Goal: Task Accomplishment & Management: Manage account settings

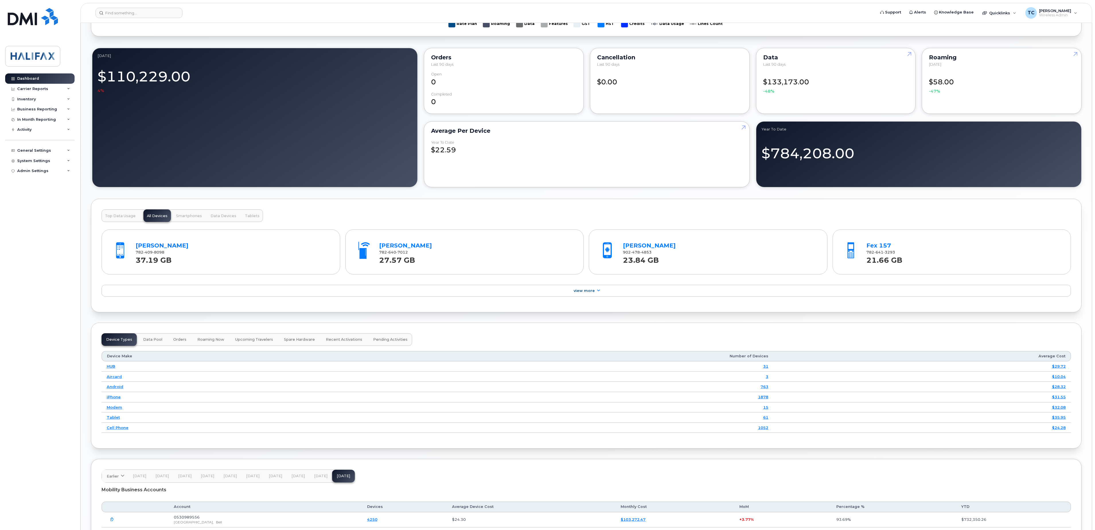
scroll to position [516, 0]
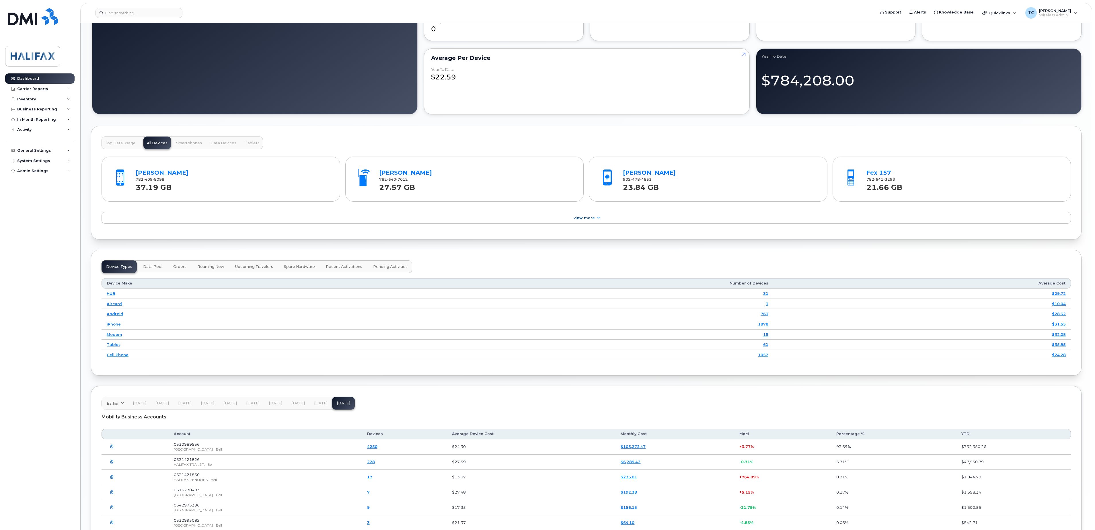
click at [122, 145] on span "Top Data Usage" at bounding box center [120, 143] width 31 height 5
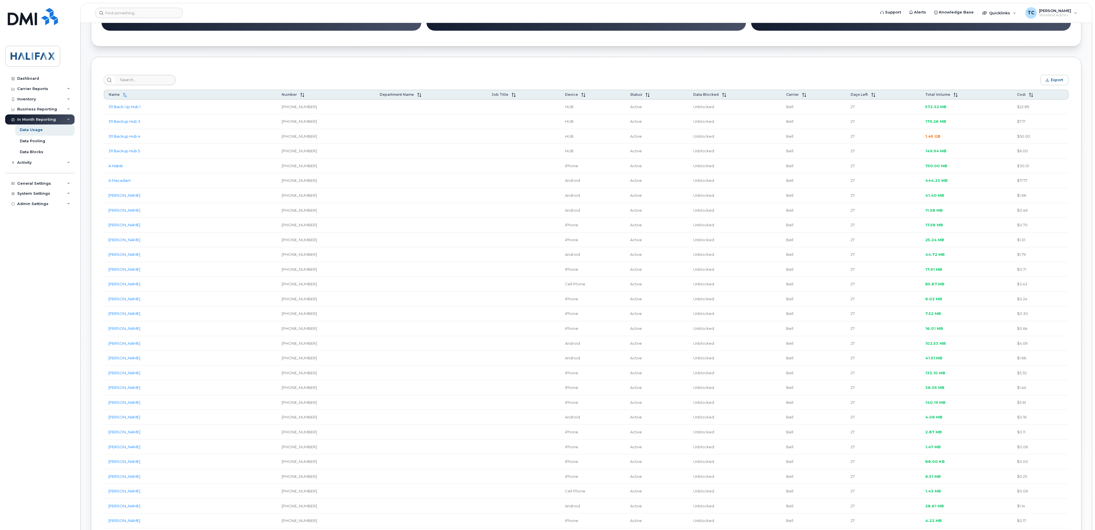
scroll to position [172, 0]
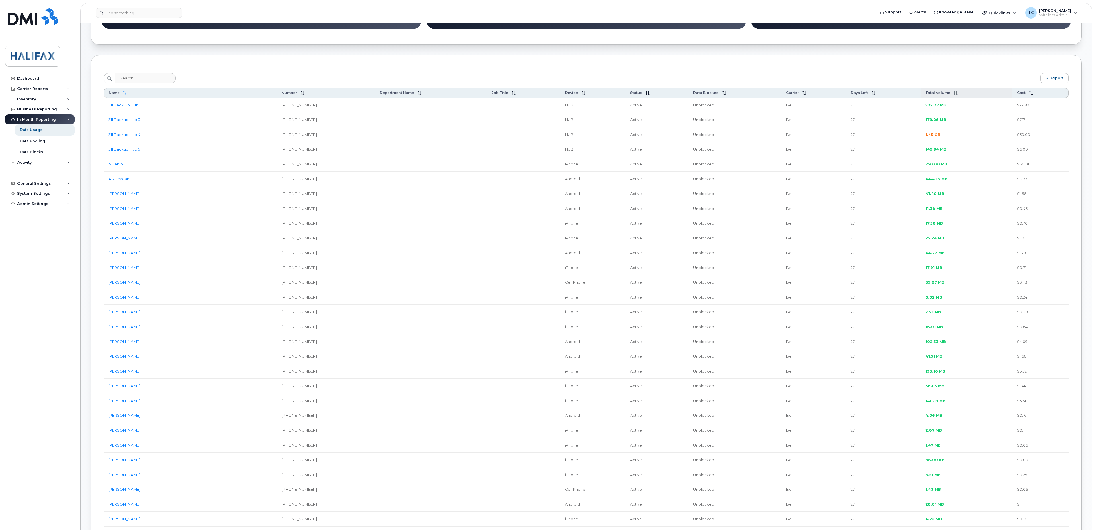
click at [925, 95] on span "Total Volume" at bounding box center [937, 93] width 25 height 4
click at [924, 95] on span "Total Volume" at bounding box center [935, 93] width 25 height 4
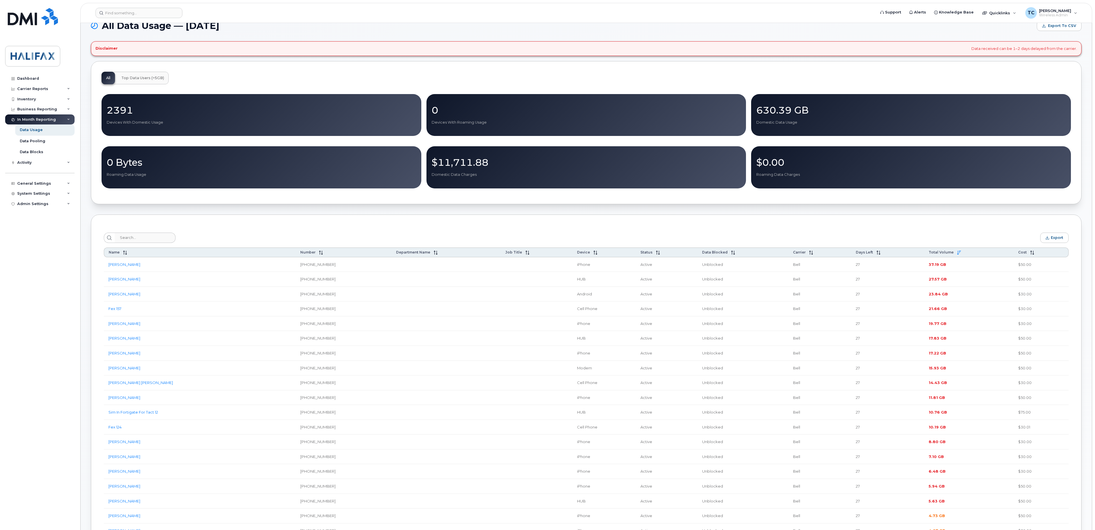
scroll to position [0, 0]
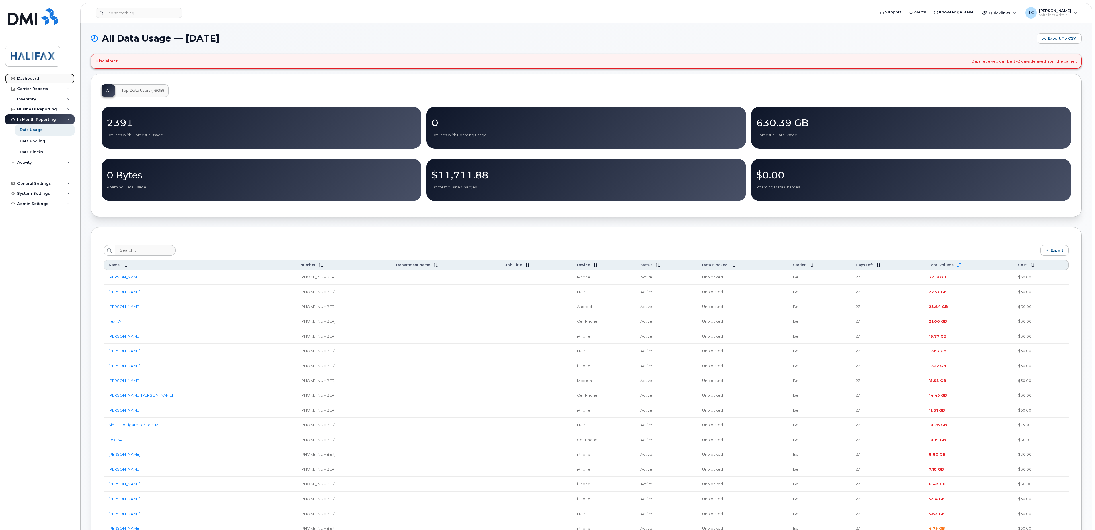
drag, startPoint x: 27, startPoint y: 76, endPoint x: 40, endPoint y: 80, distance: 13.6
click at [27, 76] on div "Dashboard" at bounding box center [28, 78] width 22 height 5
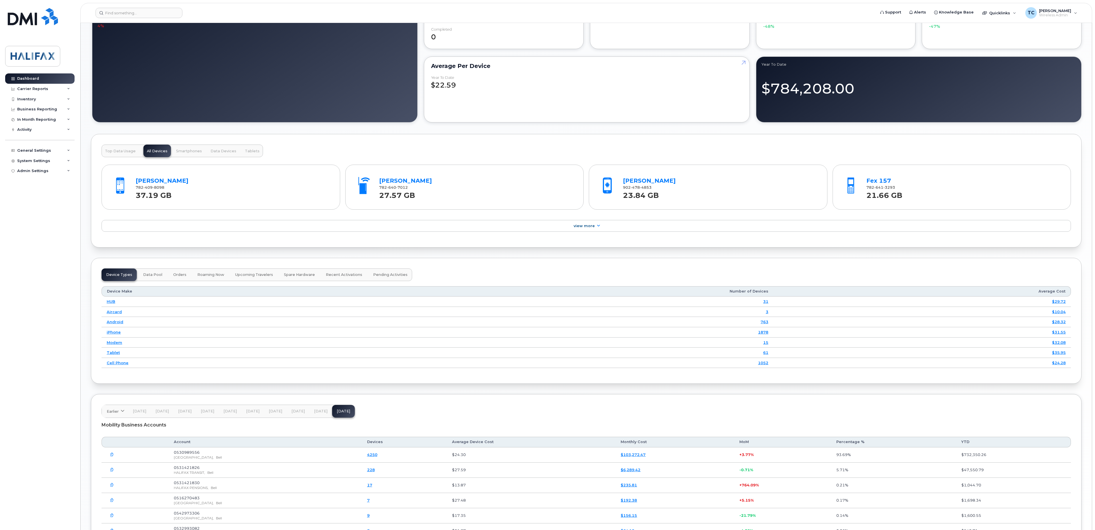
scroll to position [532, 0]
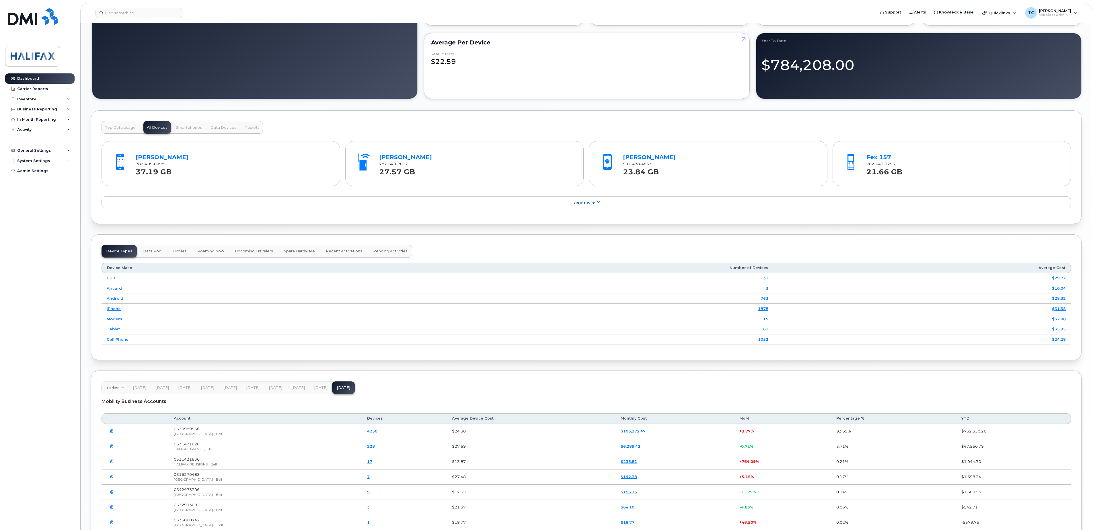
click at [195, 130] on span "Smartphones" at bounding box center [189, 127] width 26 height 5
click at [224, 130] on span "Data Devices" at bounding box center [223, 127] width 26 height 5
click at [245, 130] on span "Tablets" at bounding box center [252, 127] width 15 height 5
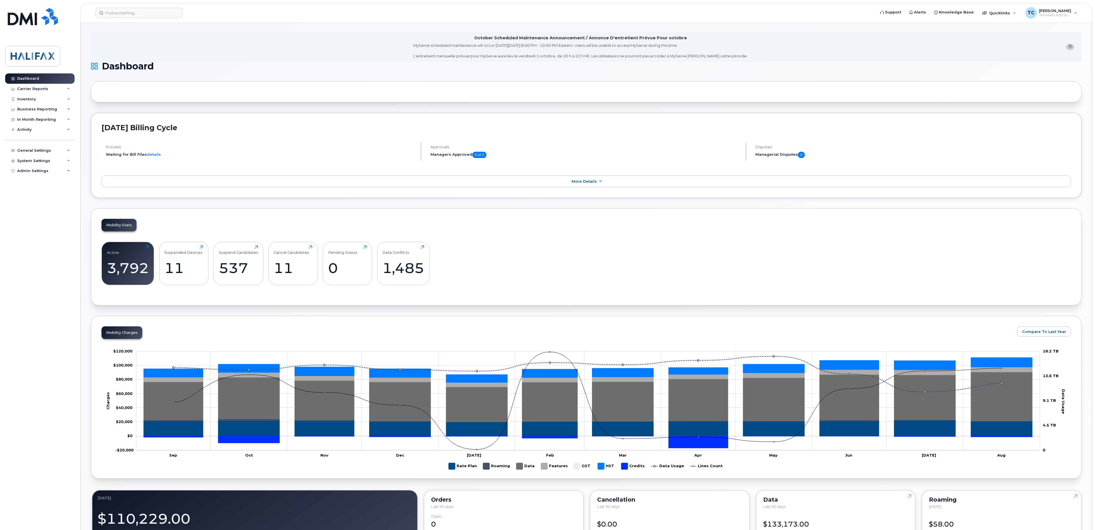
scroll to position [0, 0]
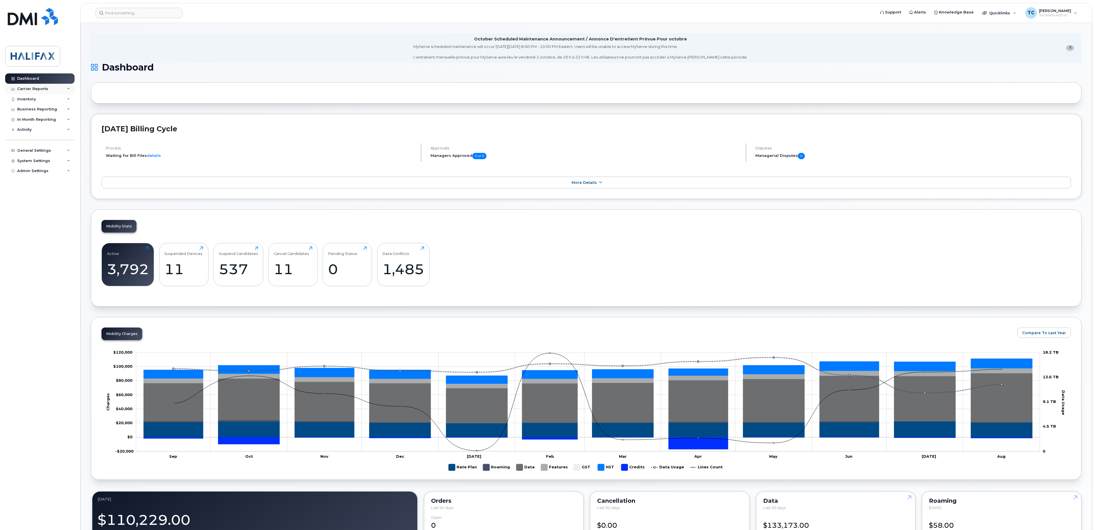
click at [43, 88] on div "Carrier Reports" at bounding box center [32, 89] width 31 height 5
click at [42, 98] on div "Monthly Billing" at bounding box center [35, 99] width 30 height 5
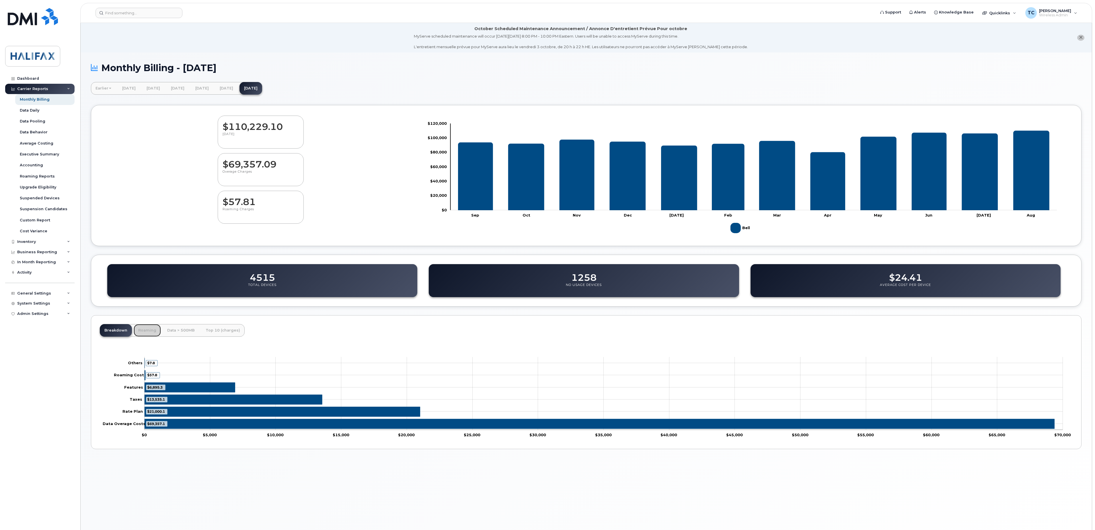
drag, startPoint x: 145, startPoint y: 332, endPoint x: 165, endPoint y: 332, distance: 20.6
click at [145, 332] on link "Roaming" at bounding box center [147, 330] width 27 height 13
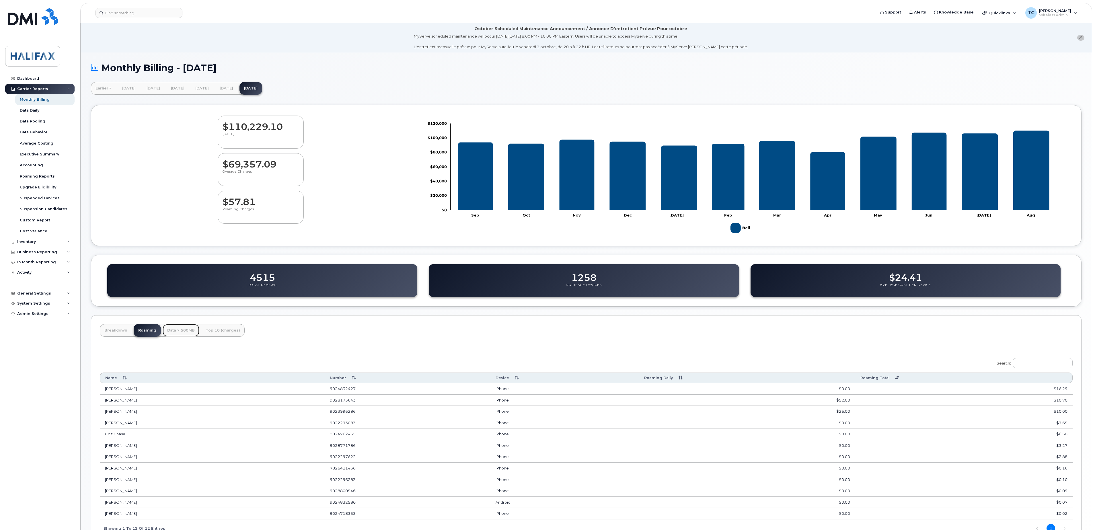
click at [182, 333] on link "Data > 500MB" at bounding box center [181, 330] width 37 height 13
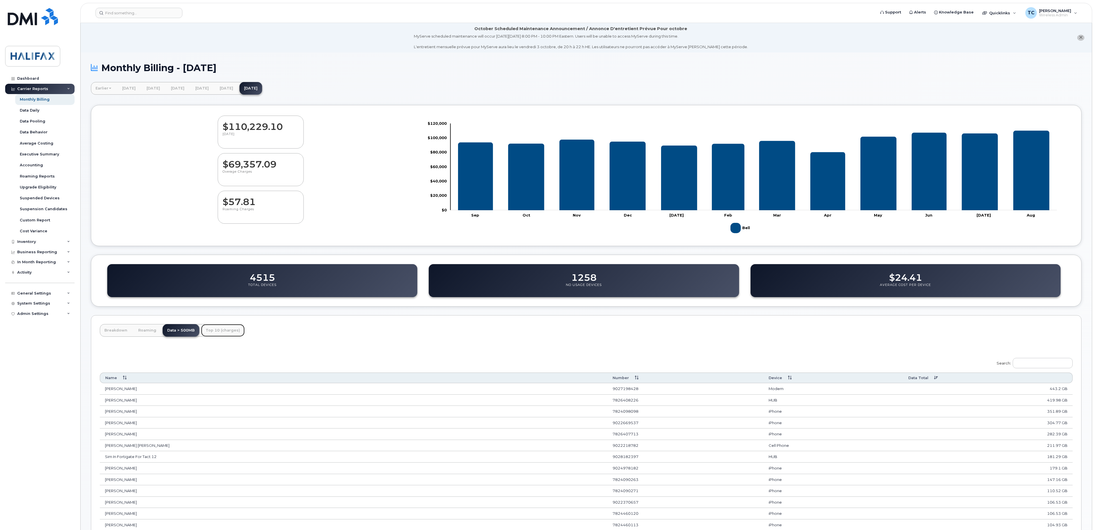
click at [228, 332] on link "Top 10 (charges)" at bounding box center [223, 330] width 44 height 13
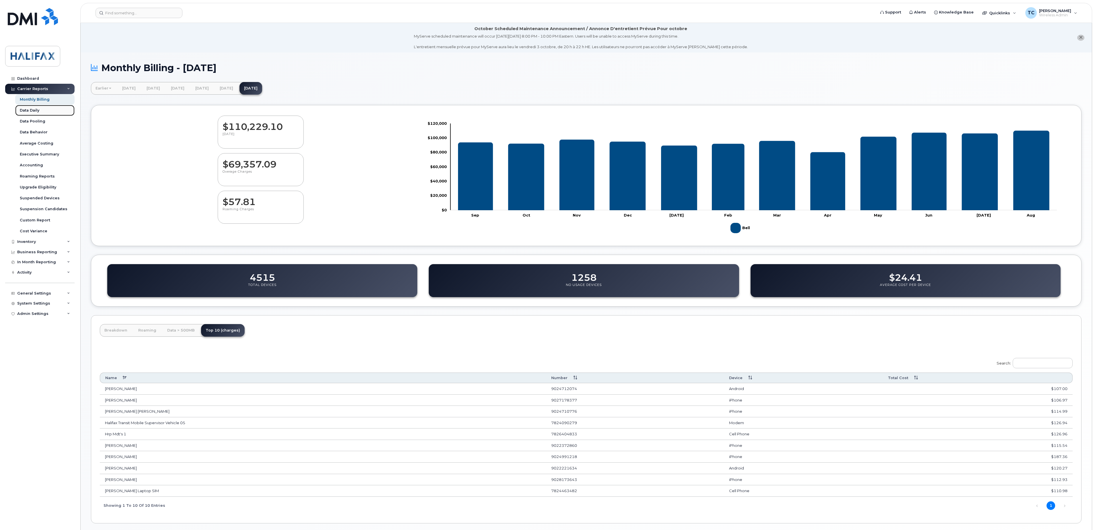
click at [29, 110] on div "Data Daily" at bounding box center [30, 110] width 20 height 5
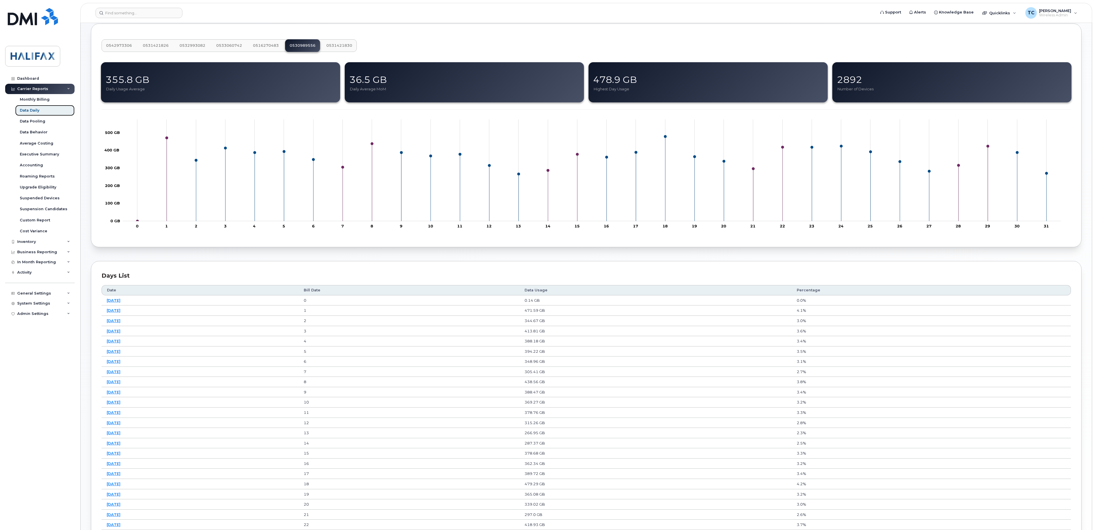
scroll to position [57, 0]
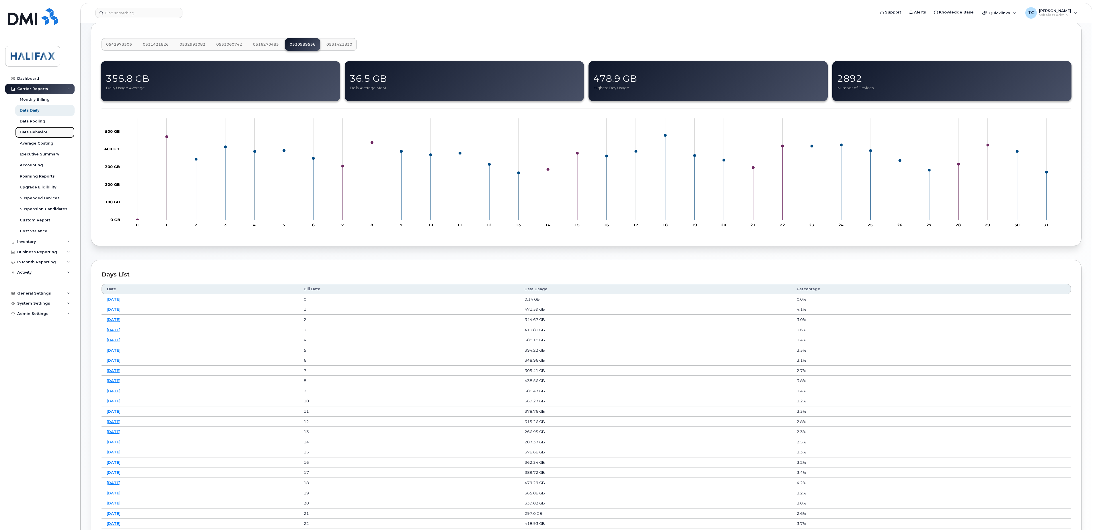
click at [38, 132] on div "Data Behavior" at bounding box center [34, 132] width 28 height 5
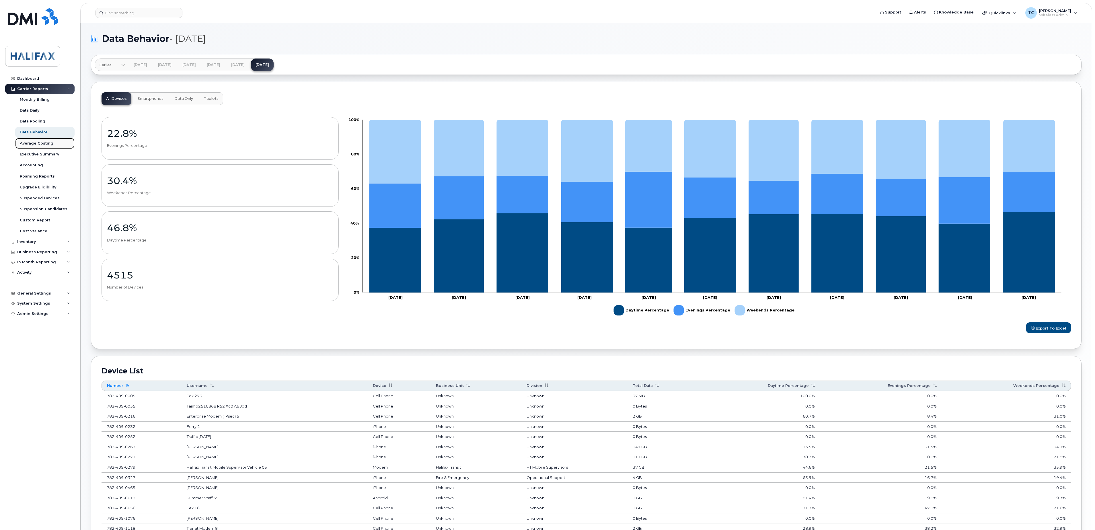
click at [37, 143] on div "Average Costing" at bounding box center [37, 143] width 34 height 5
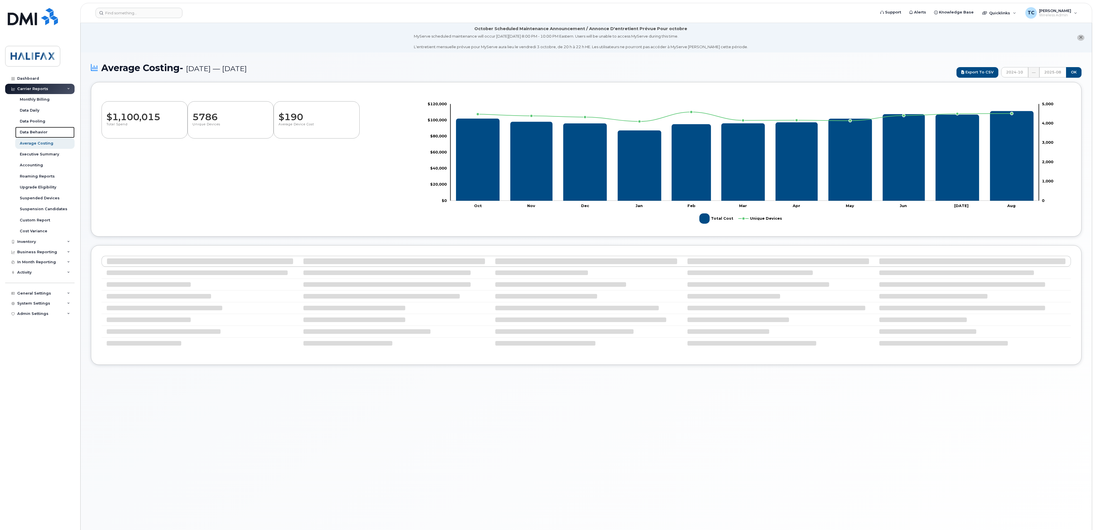
click at [34, 130] on div "Data Behavior" at bounding box center [34, 132] width 28 height 5
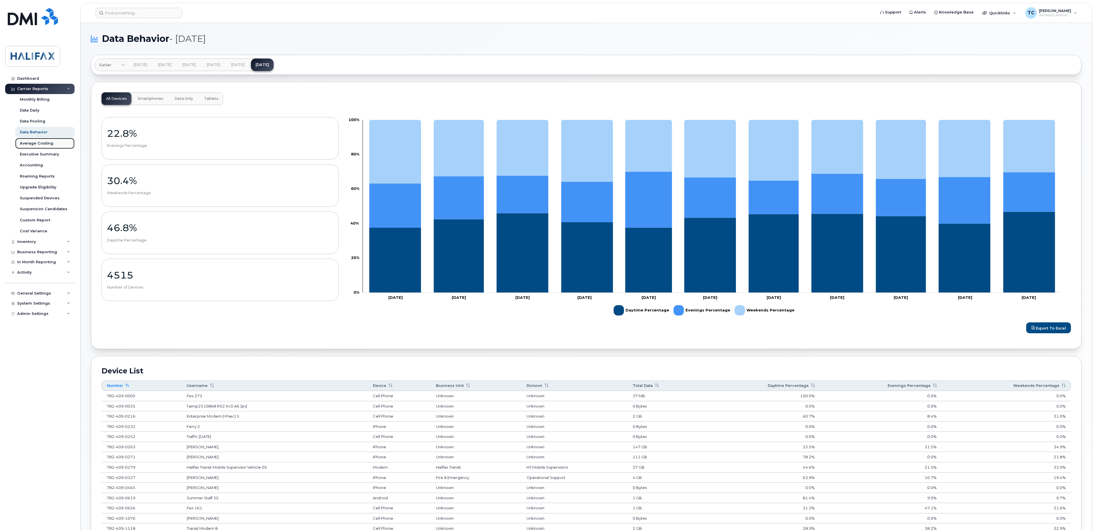
click at [33, 142] on div "Average Costing" at bounding box center [37, 143] width 34 height 5
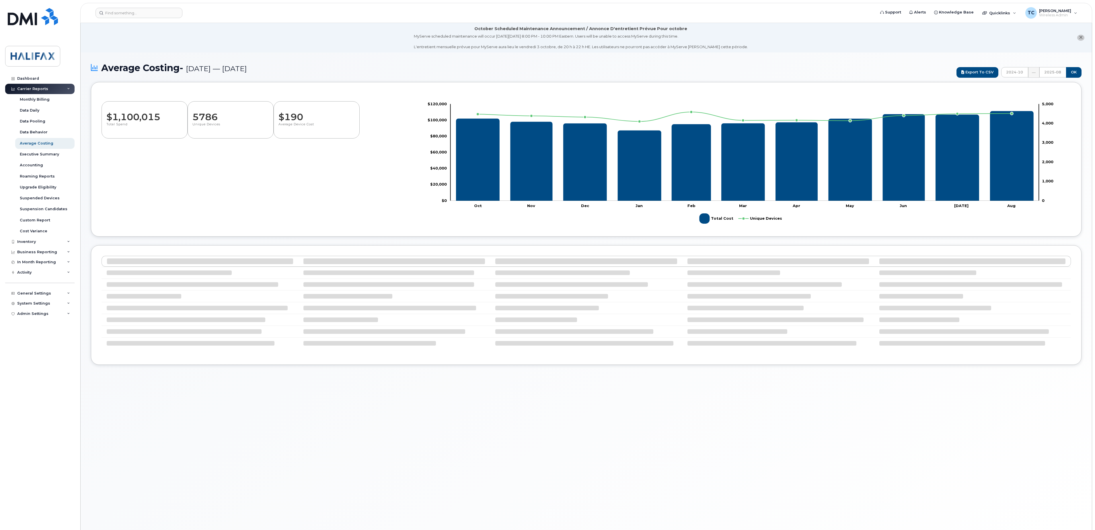
select select "100"
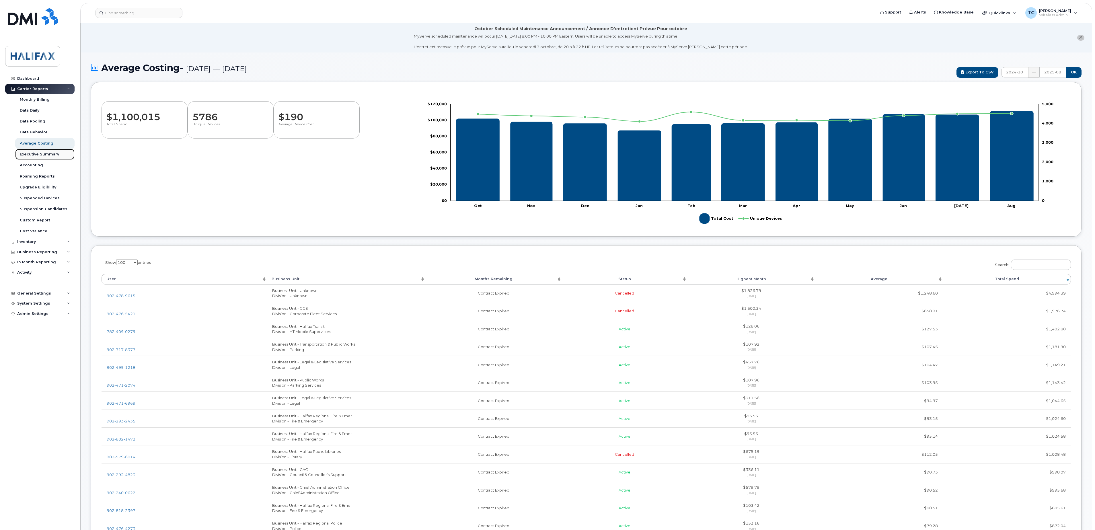
click at [45, 153] on div "Executive Summary" at bounding box center [39, 154] width 39 height 5
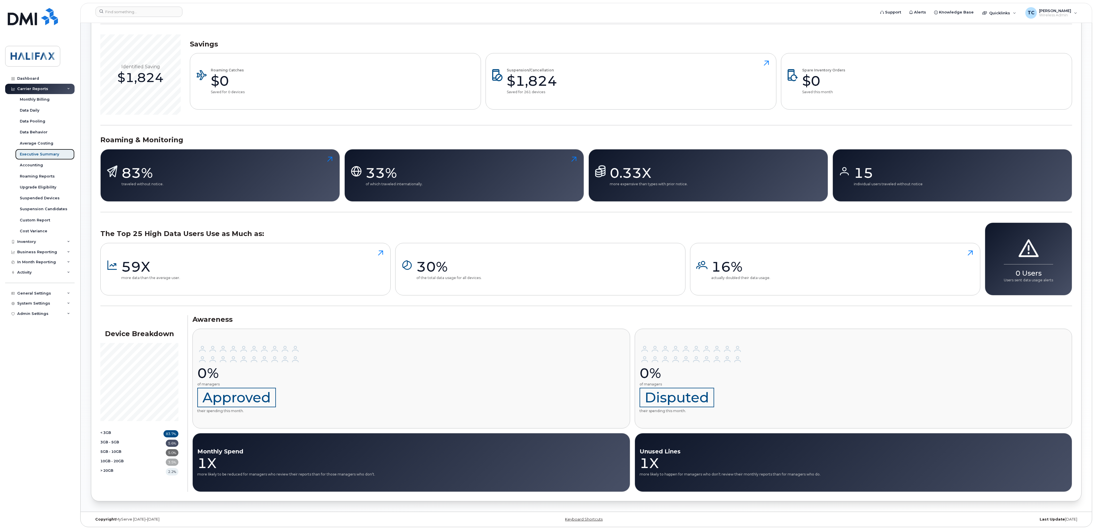
scroll to position [226, 0]
click at [34, 165] on div "Accounting" at bounding box center [31, 165] width 23 height 5
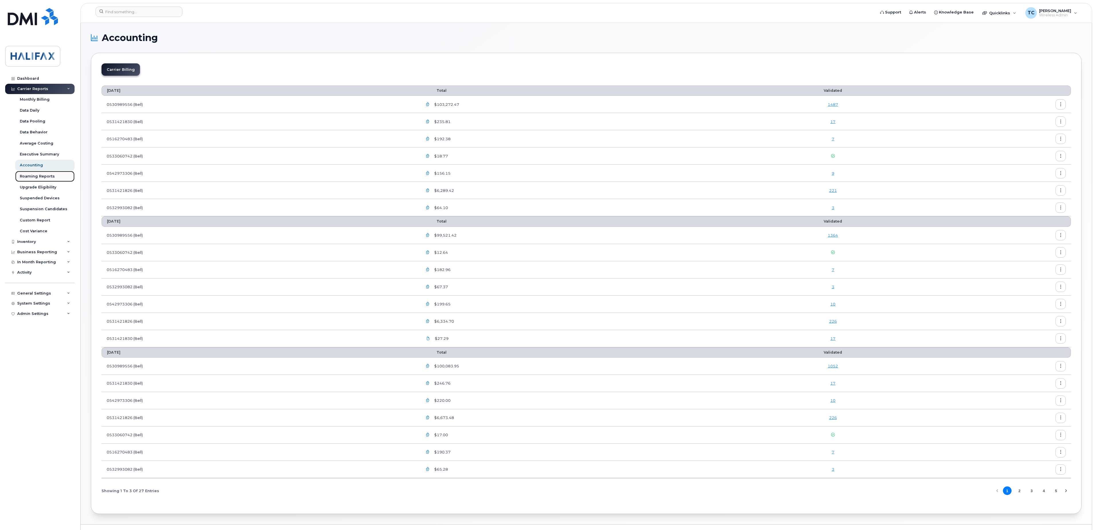
click at [31, 177] on div "Roaming Reports" at bounding box center [37, 176] width 35 height 5
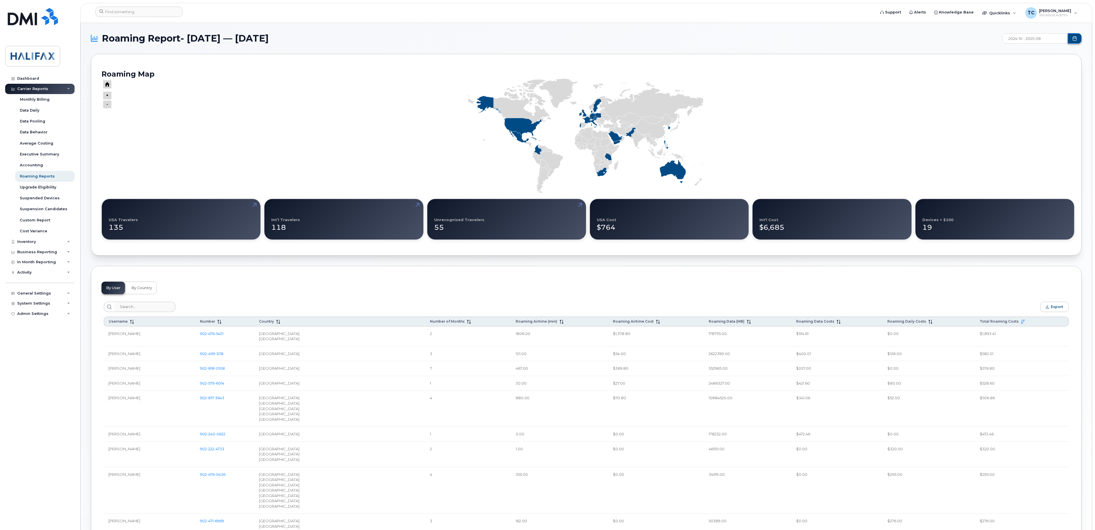
click at [1074, 40] on icon "Choose Date" at bounding box center [1074, 38] width 5 height 5
click at [1042, 88] on span "Aug" at bounding box center [1041, 90] width 26 height 10
type input "2025-08"
click at [1022, 126] on rect "Chart" at bounding box center [586, 136] width 968 height 115
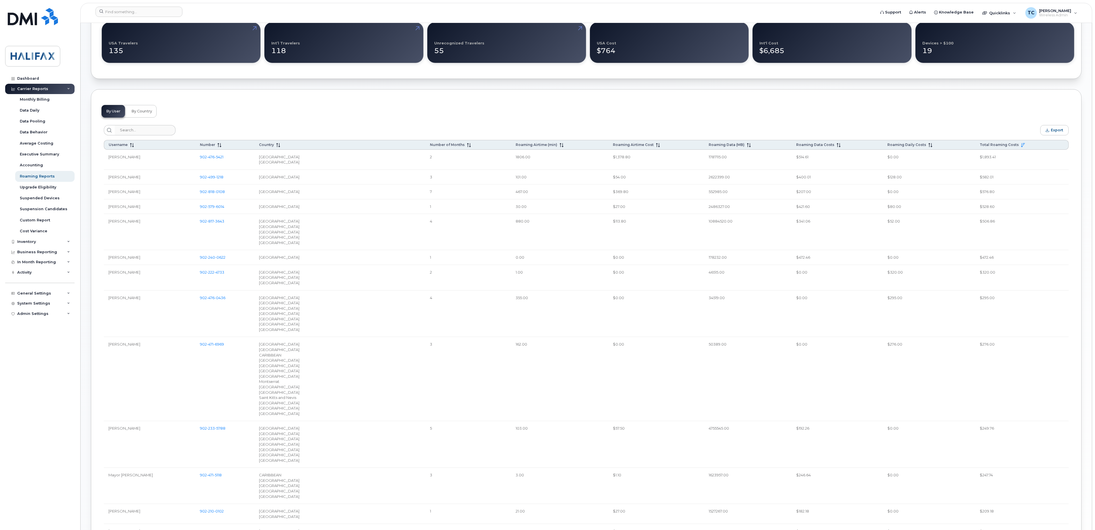
scroll to position [229, 0]
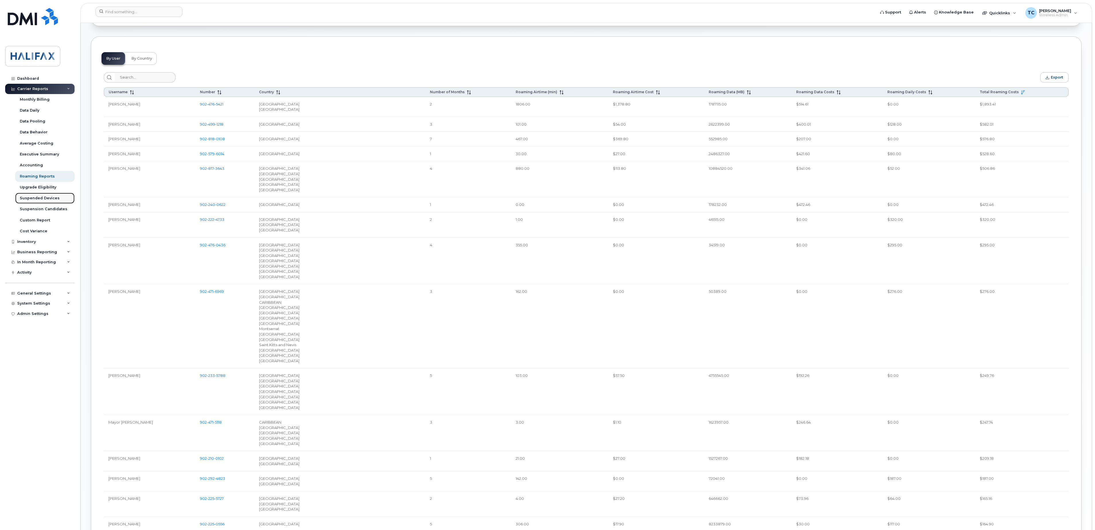
click at [38, 197] on div "Suspended Devices" at bounding box center [40, 198] width 40 height 5
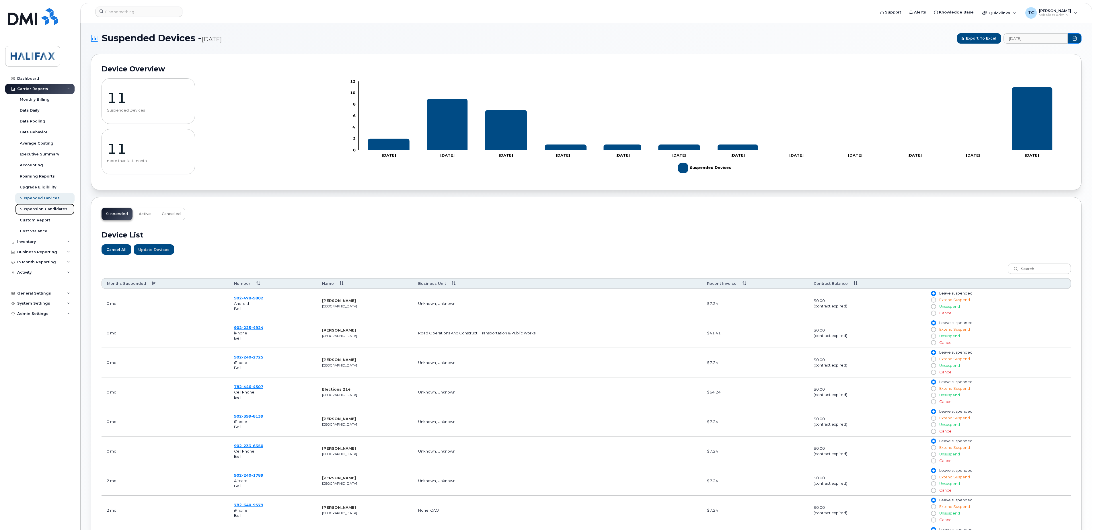
click at [37, 208] on div "Suspension Candidates" at bounding box center [44, 208] width 48 height 5
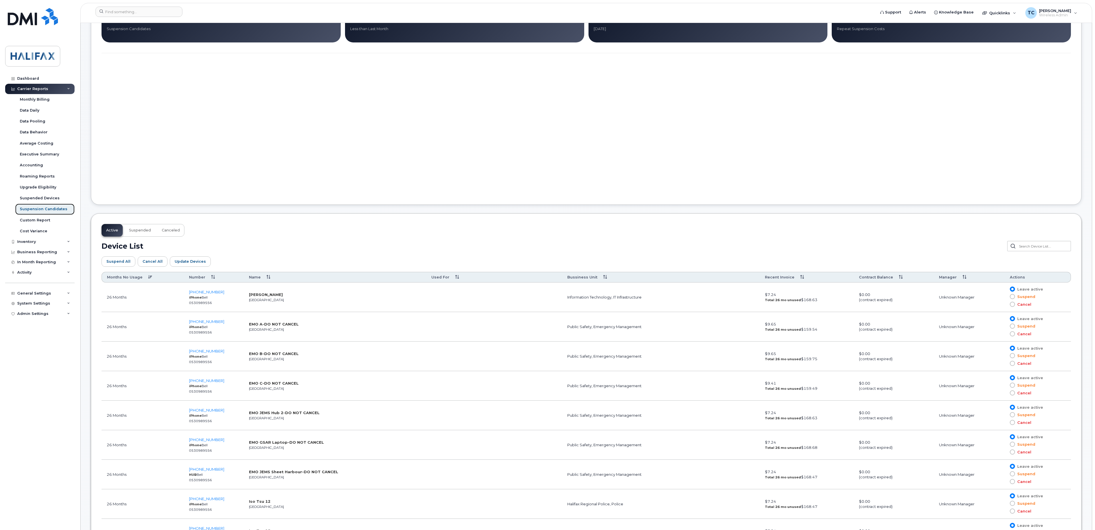
scroll to position [115, 0]
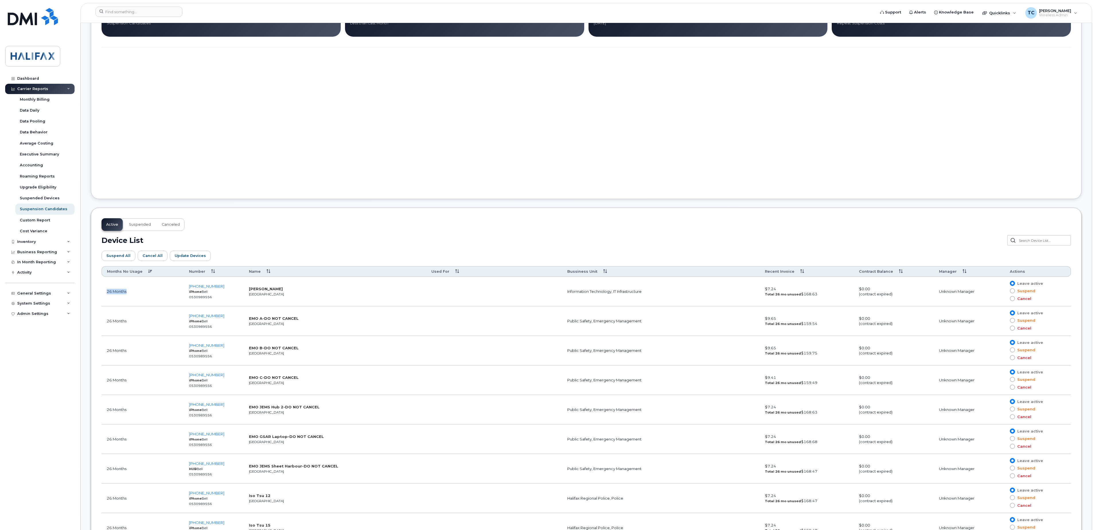
drag, startPoint x: 135, startPoint y: 296, endPoint x: 104, endPoint y: 295, distance: 31.6
click at [104, 295] on td "26 Months" at bounding box center [143, 292] width 82 height 30
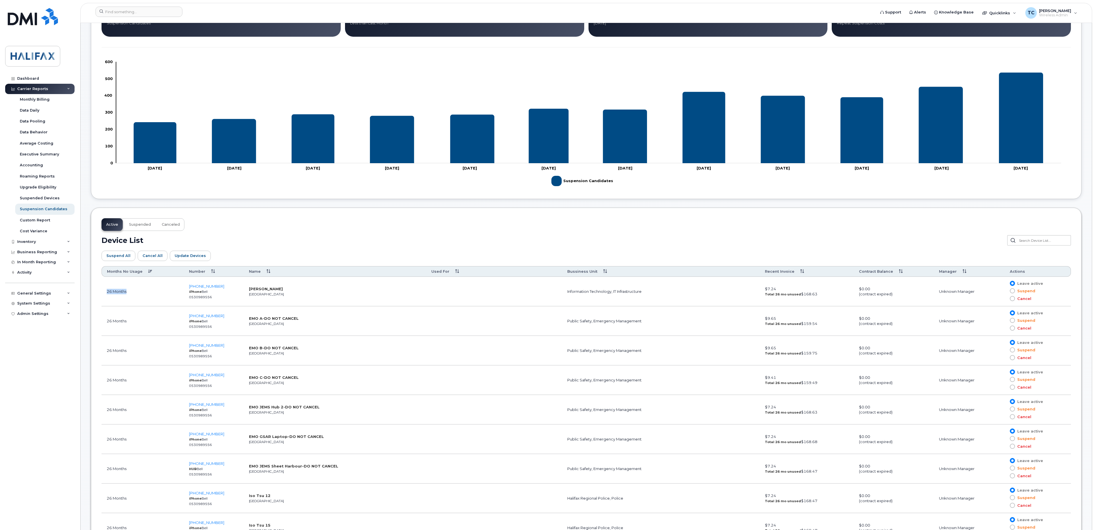
drag, startPoint x: 104, startPoint y: 295, endPoint x: 134, endPoint y: 296, distance: 30.4
click at [134, 296] on td "26 Months" at bounding box center [143, 292] width 82 height 30
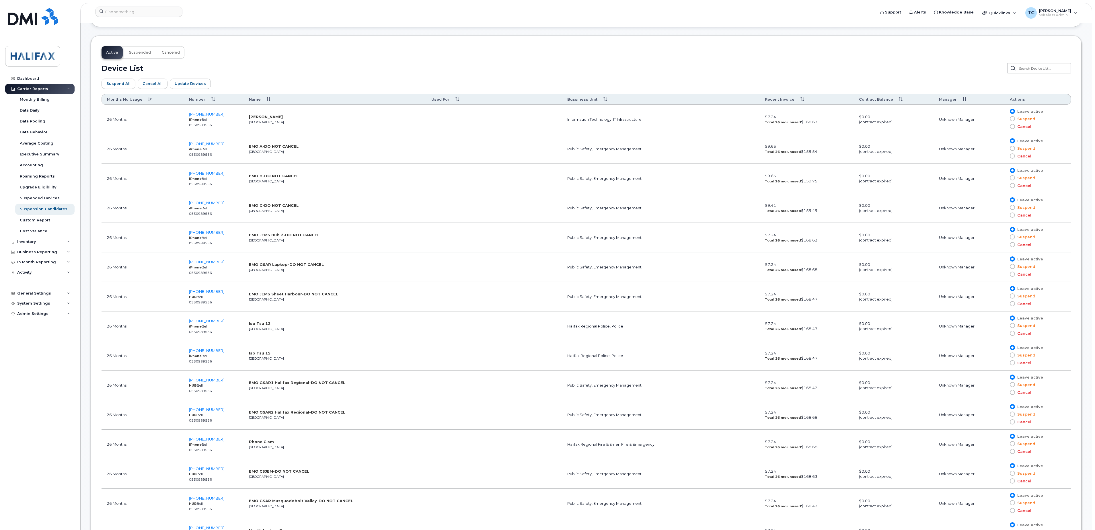
scroll to position [0, 0]
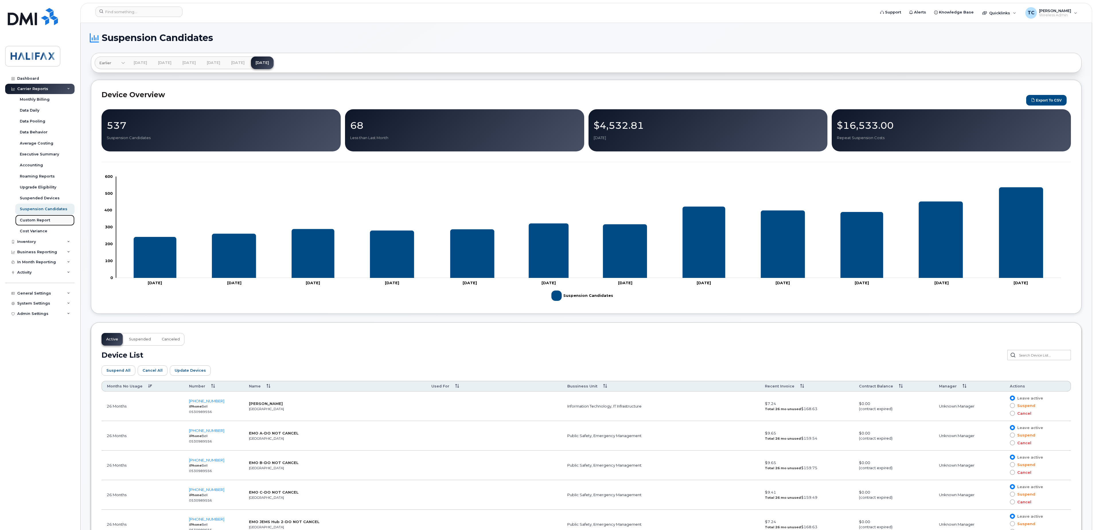
click at [45, 220] on div "Custom Report" at bounding box center [35, 220] width 30 height 5
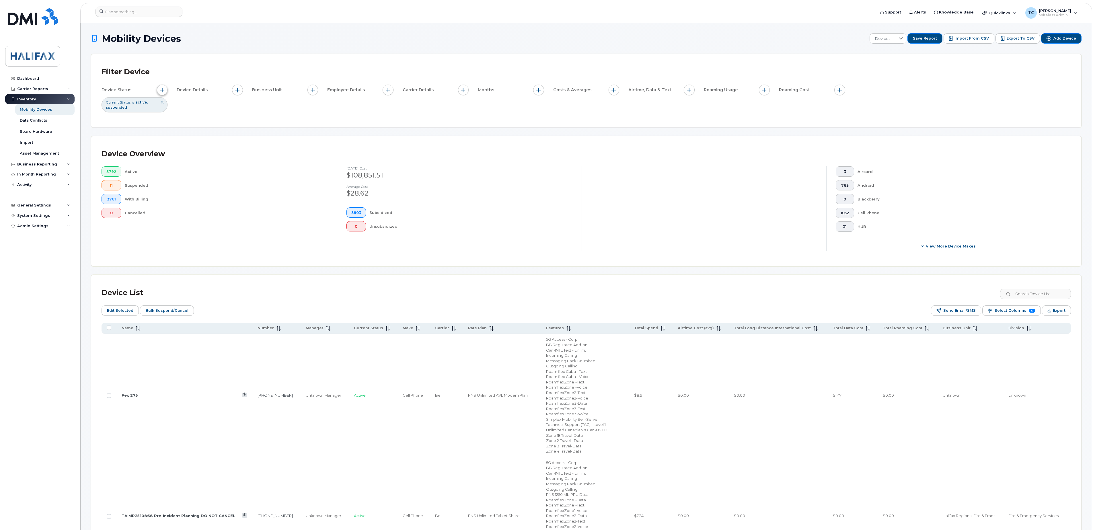
click at [165, 91] on span "button" at bounding box center [162, 90] width 5 height 5
click at [236, 89] on button "button" at bounding box center [237, 90] width 11 height 11
click at [313, 90] on span "button" at bounding box center [313, 90] width 5 height 5
click at [388, 91] on span "button" at bounding box center [388, 90] width 5 height 5
click at [462, 89] on span "button" at bounding box center [463, 90] width 5 height 5
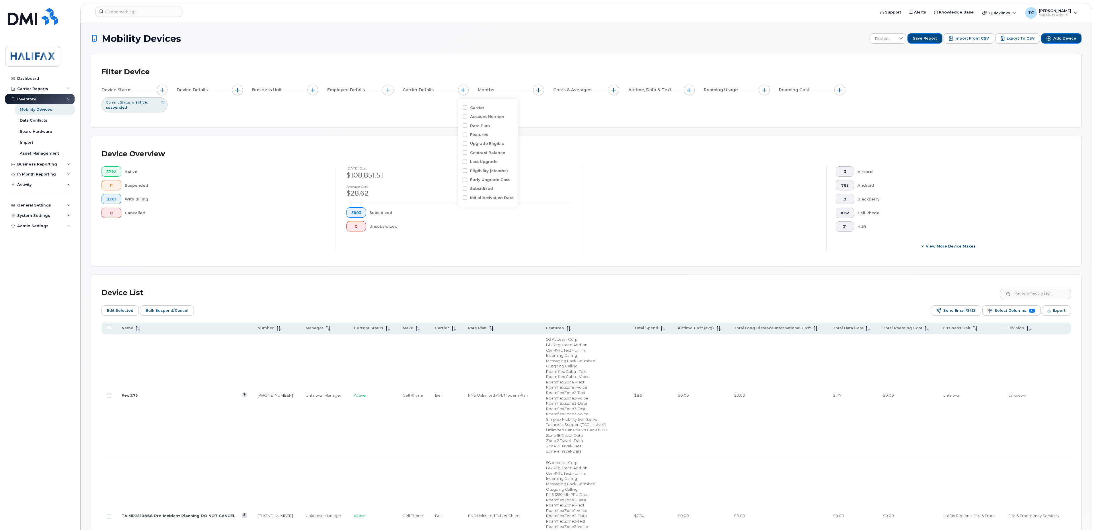
drag, startPoint x: 323, startPoint y: 114, endPoint x: 312, endPoint y: 112, distance: 11.6
click at [323, 114] on div "Filter Device Device Status Current Status is active suspended Device Details B…" at bounding box center [586, 91] width 969 height 52
click at [67, 162] on div "Business Reporting" at bounding box center [39, 164] width 69 height 10
click at [45, 175] on div "Managerial Reports" at bounding box center [39, 174] width 39 height 5
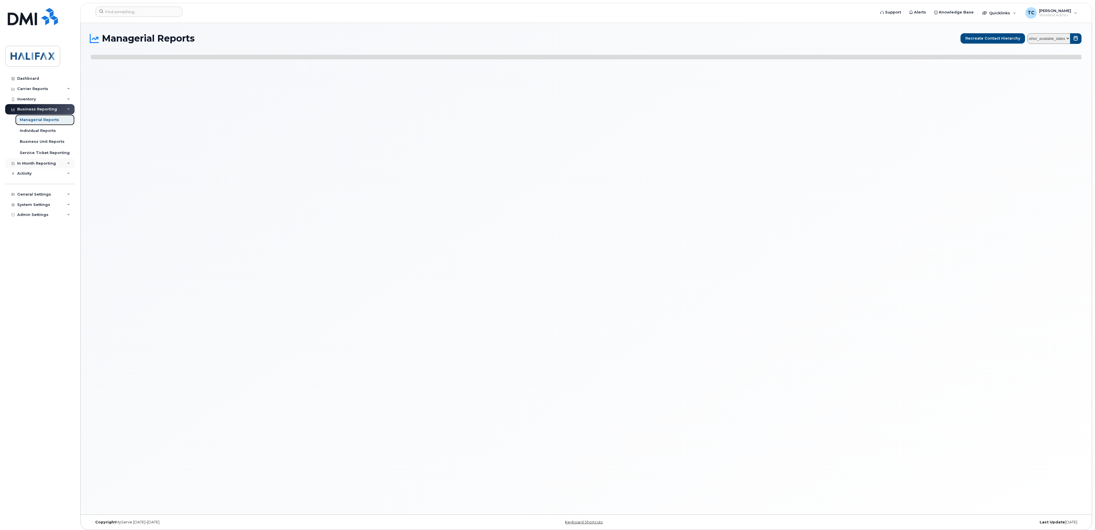
select select
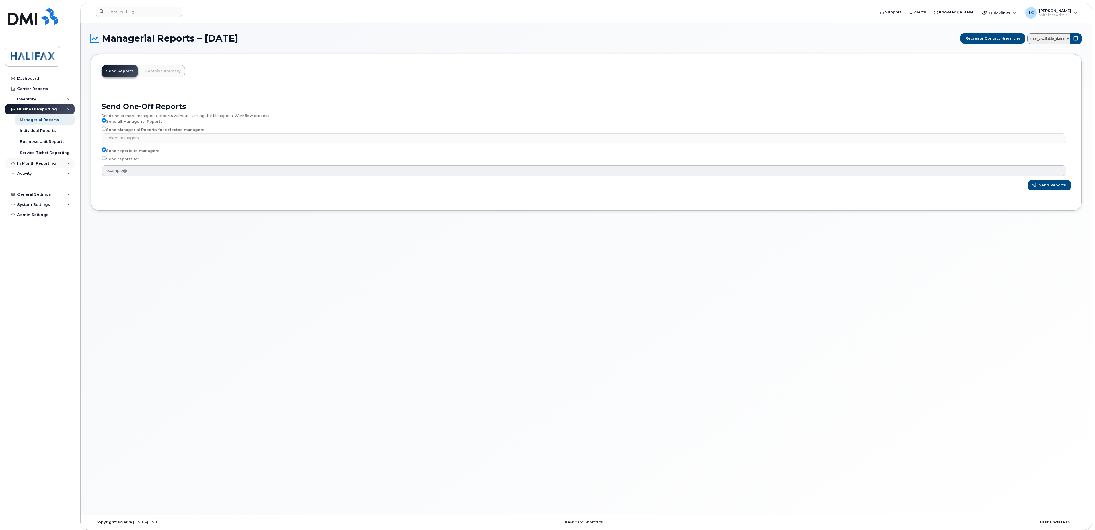
click at [49, 163] on div "In Month Reporting" at bounding box center [36, 163] width 39 height 5
click at [36, 174] on div "Data Usage" at bounding box center [31, 173] width 23 height 5
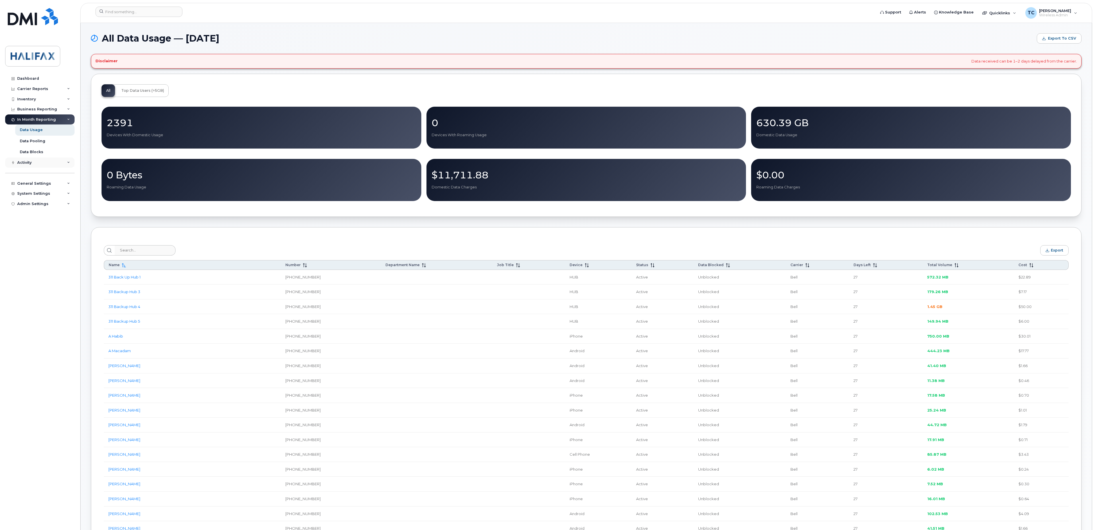
click at [24, 162] on div "Activity" at bounding box center [24, 162] width 14 height 5
click at [32, 185] on div "Activity Log" at bounding box center [31, 184] width 23 height 5
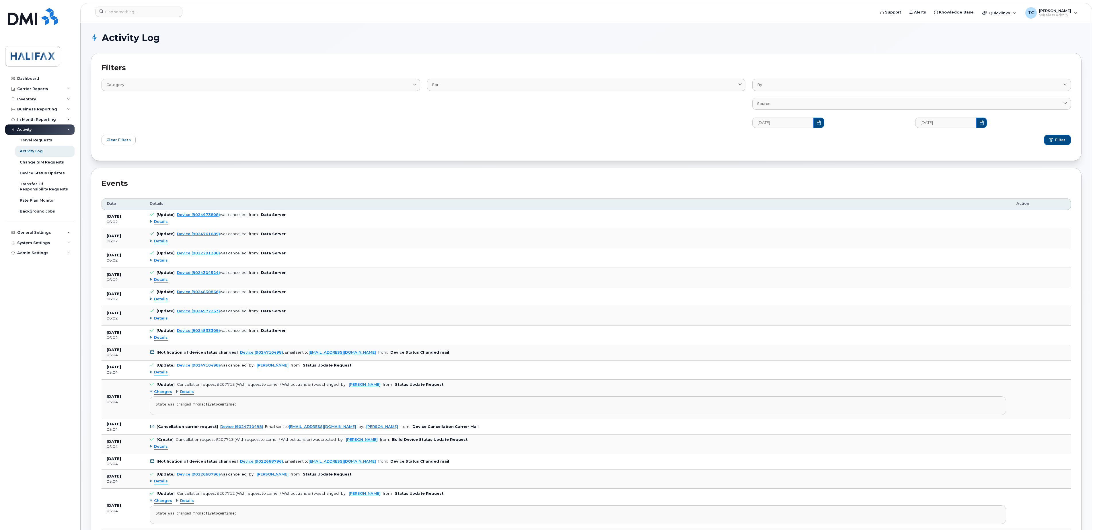
click at [162, 224] on span "Details" at bounding box center [161, 221] width 14 height 5
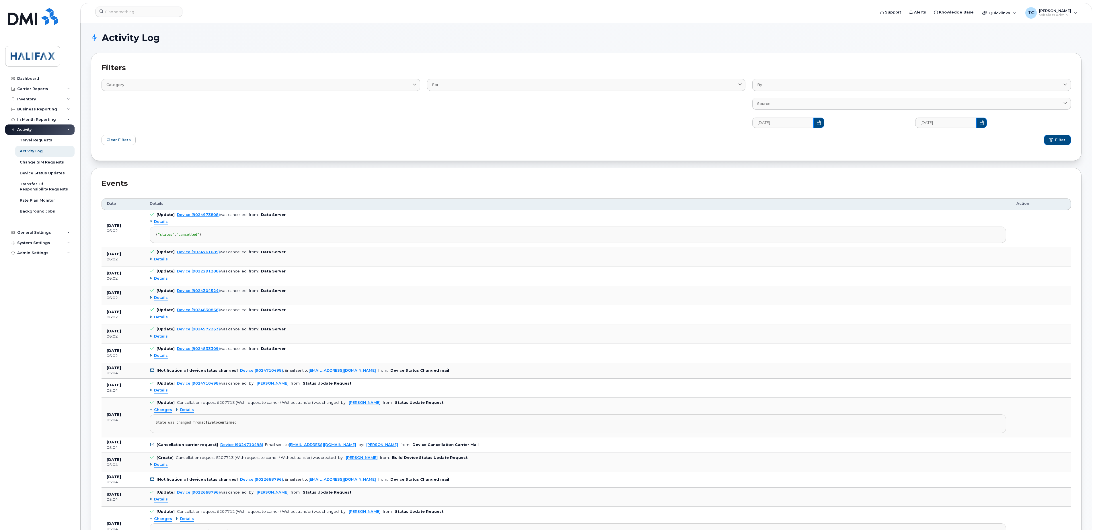
click at [162, 262] on span "Details" at bounding box center [161, 259] width 14 height 5
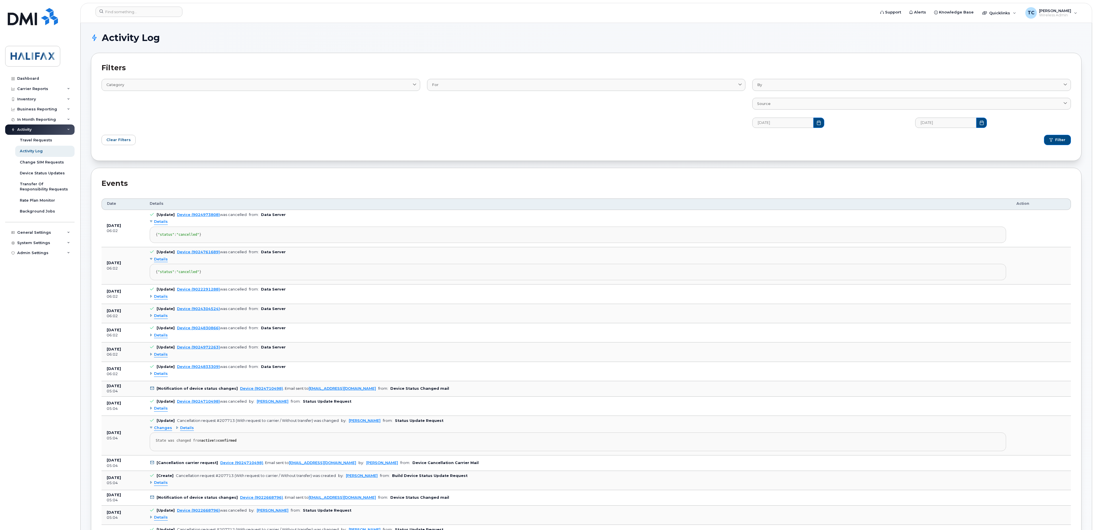
click at [159, 299] on span "Details" at bounding box center [161, 296] width 14 height 5
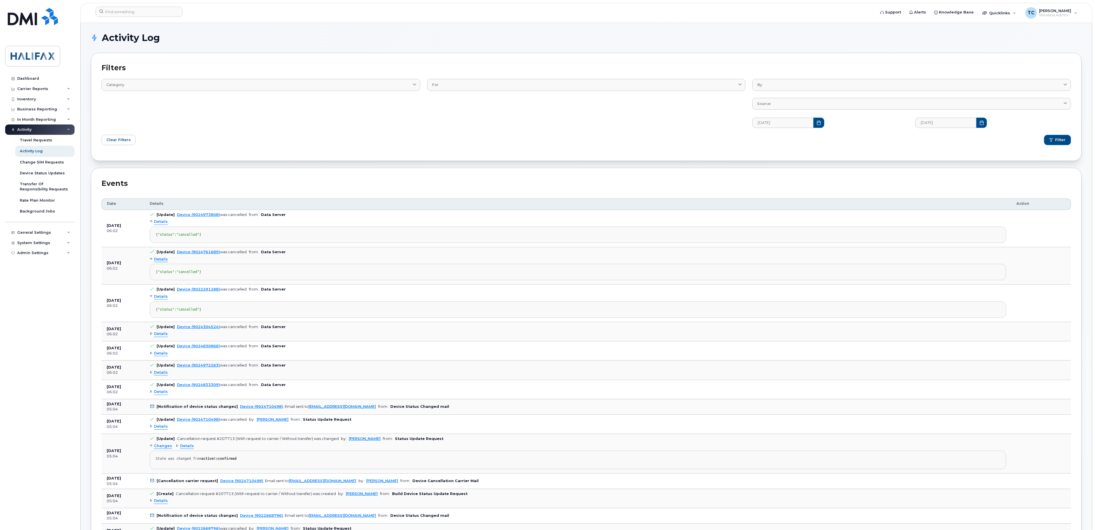
click at [161, 337] on span "Details" at bounding box center [161, 333] width 14 height 5
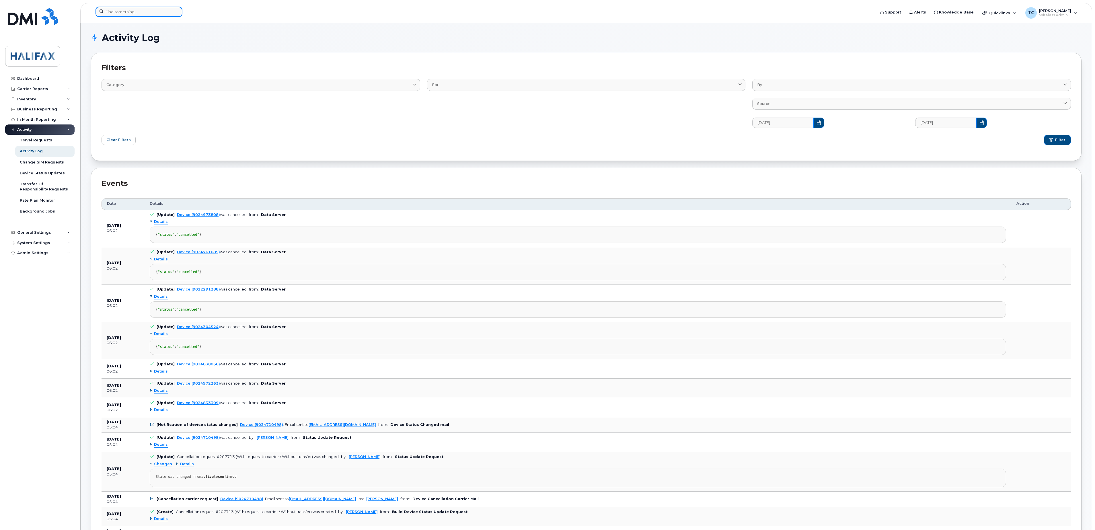
click at [146, 11] on input at bounding box center [138, 12] width 87 height 10
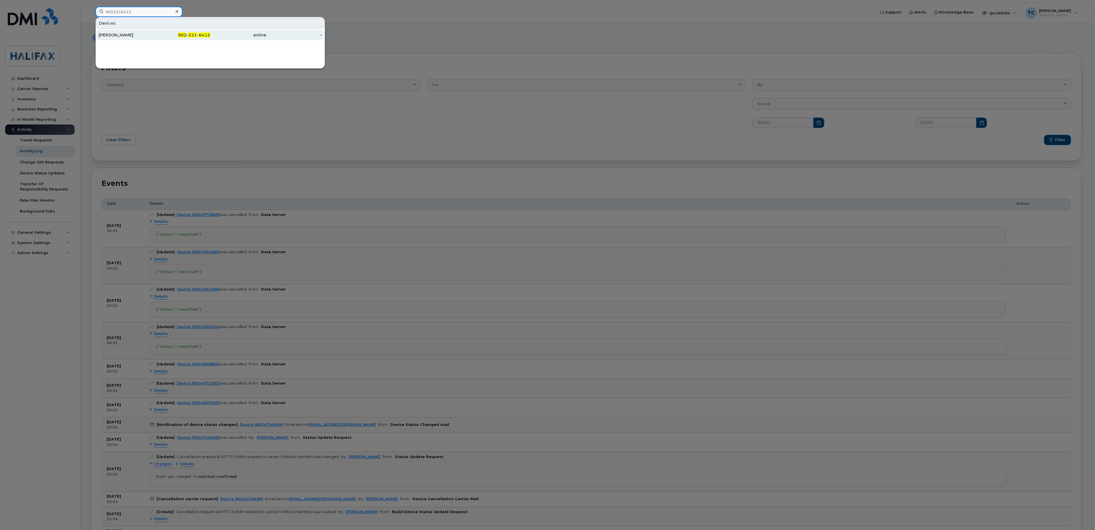
type input "9022216412"
click at [115, 36] on div "[PERSON_NAME]" at bounding box center [127, 35] width 56 height 6
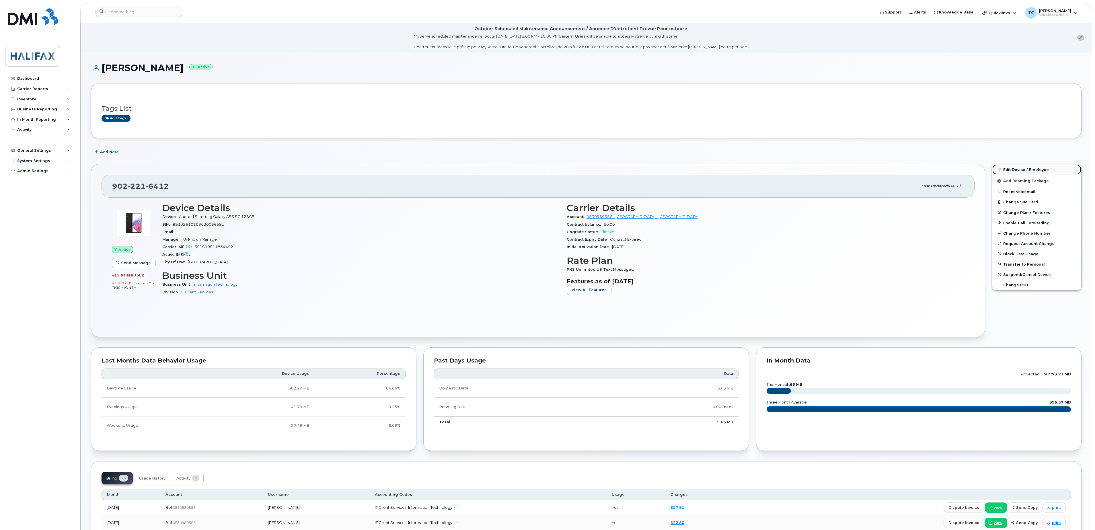
click at [1018, 170] on link "Edit Device / Employee" at bounding box center [1036, 169] width 89 height 10
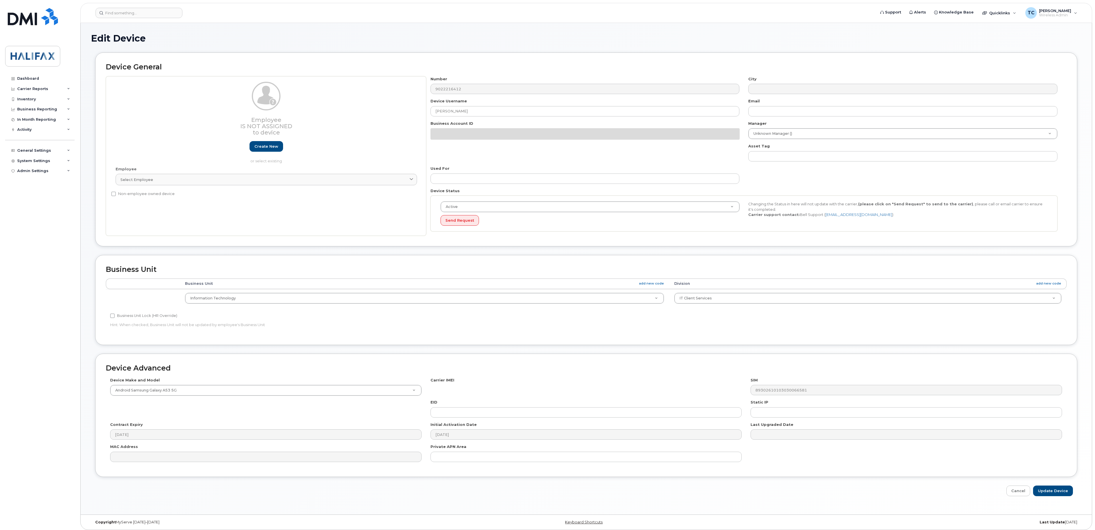
select select "29637109"
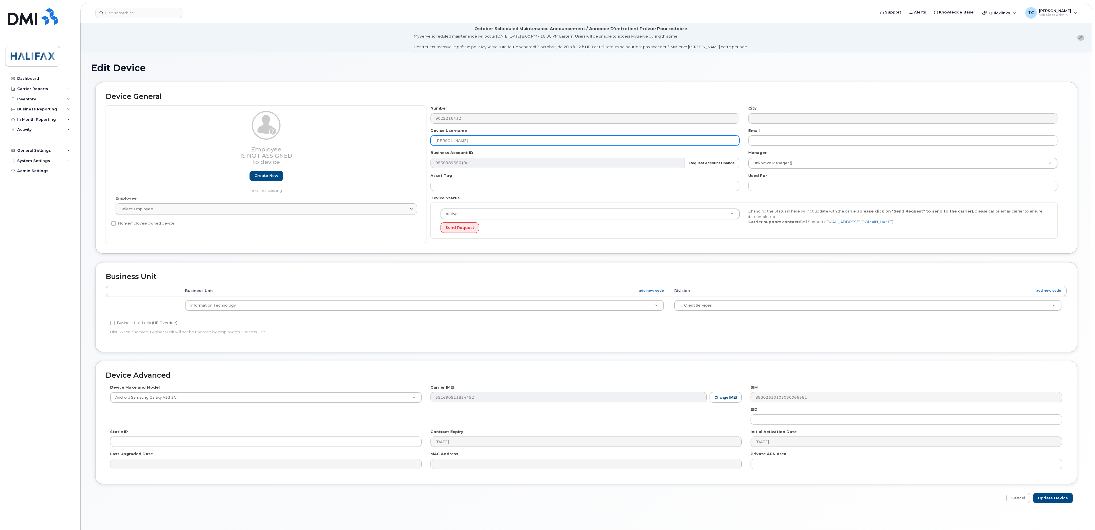
drag, startPoint x: 481, startPoint y: 140, endPoint x: 407, endPoint y: 136, distance: 73.5
click at [407, 136] on div "Employee Is not assigned to device Create new or select existing Employee Selec…" at bounding box center [586, 174] width 961 height 137
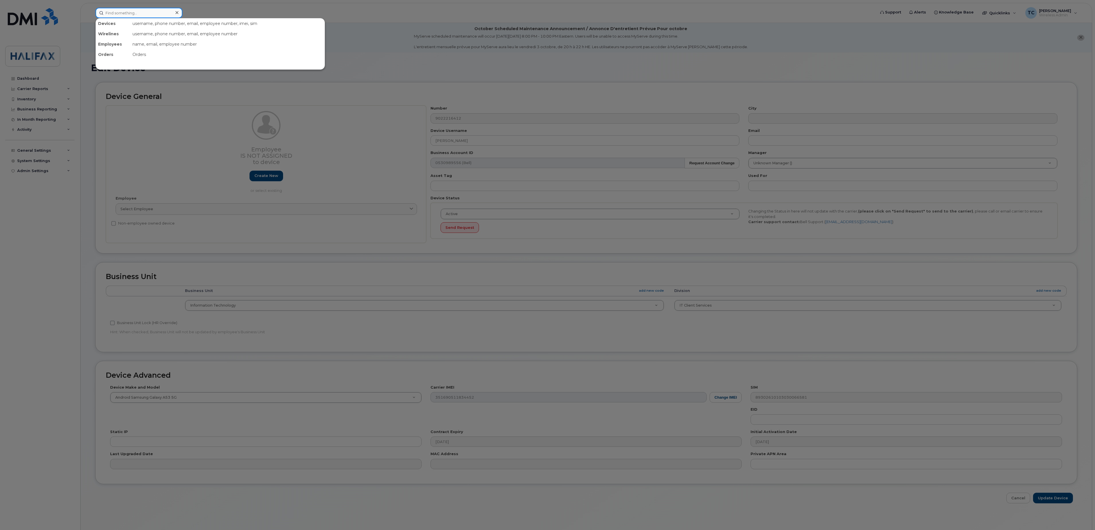
click at [145, 8] on input at bounding box center [138, 13] width 87 height 10
type input "9022216412"
click at [112, 36] on div "[PERSON_NAME]" at bounding box center [127, 36] width 56 height 6
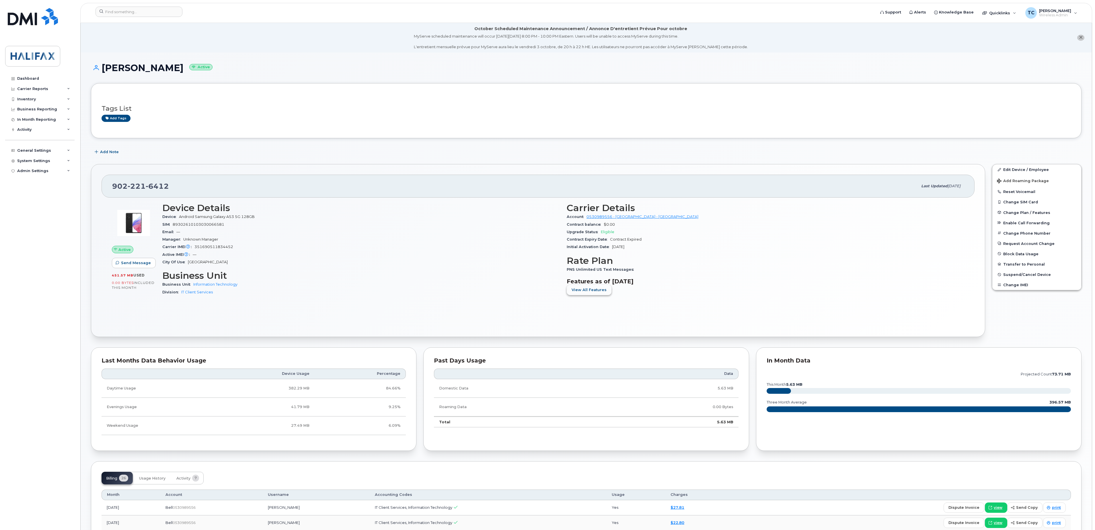
click at [586, 292] on span "View All Features" at bounding box center [589, 289] width 35 height 5
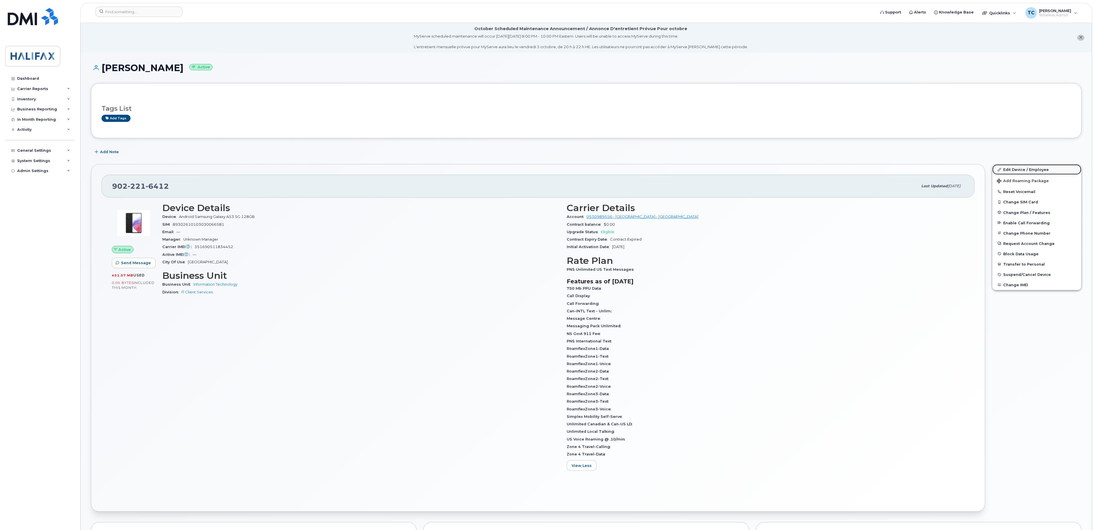
click at [1017, 170] on link "Edit Device / Employee" at bounding box center [1036, 169] width 89 height 10
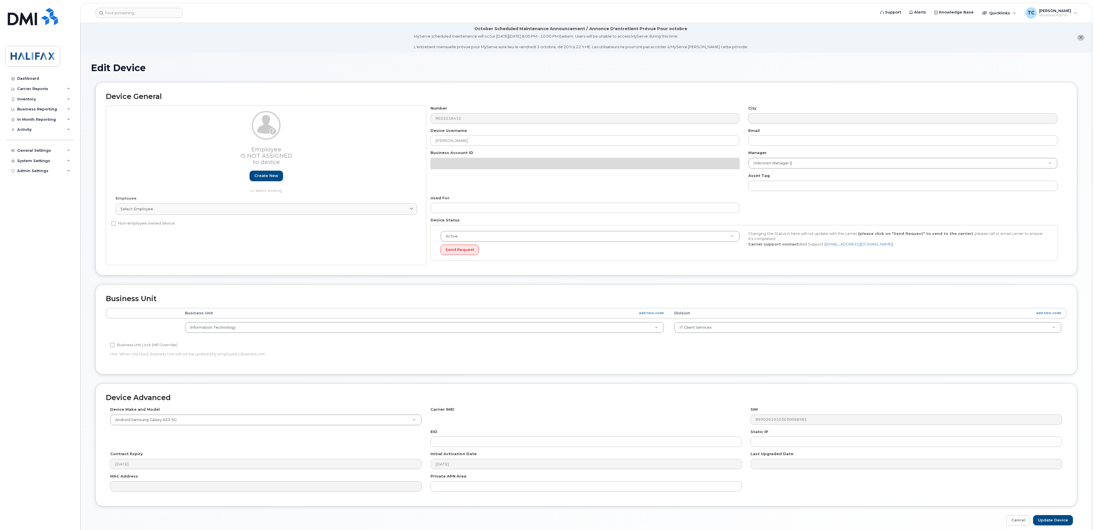
select select "29637109"
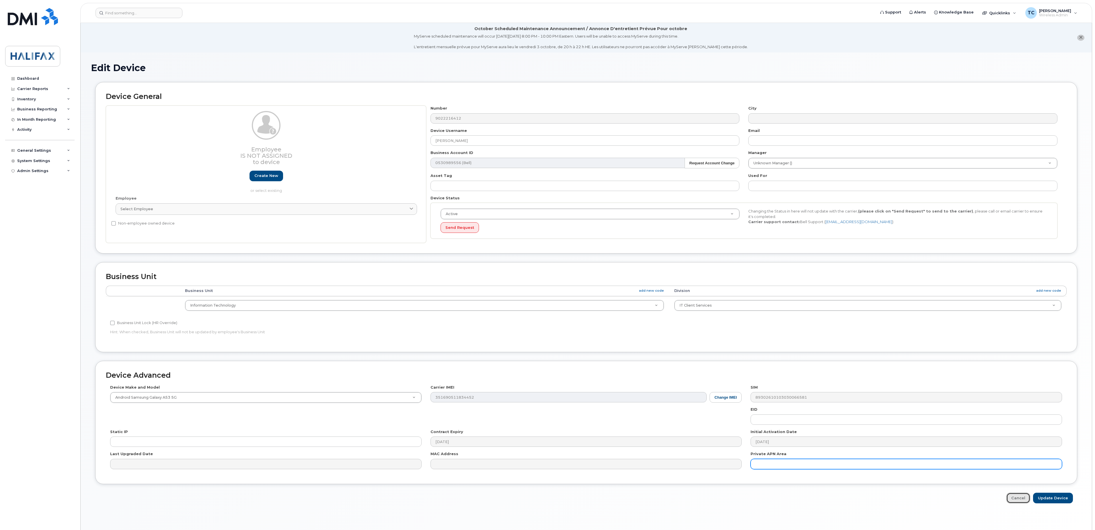
drag, startPoint x: 1017, startPoint y: 505, endPoint x: 948, endPoint y: 473, distance: 77.0
click at [1017, 503] on link "Cancel" at bounding box center [1018, 498] width 24 height 11
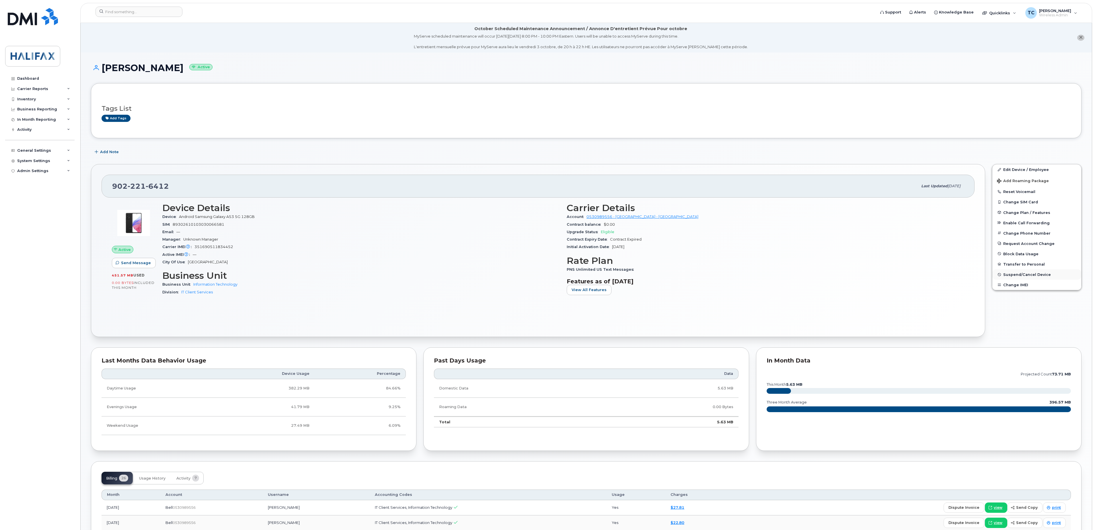
click at [1012, 278] on button "Suspend/Cancel Device" at bounding box center [1036, 274] width 89 height 10
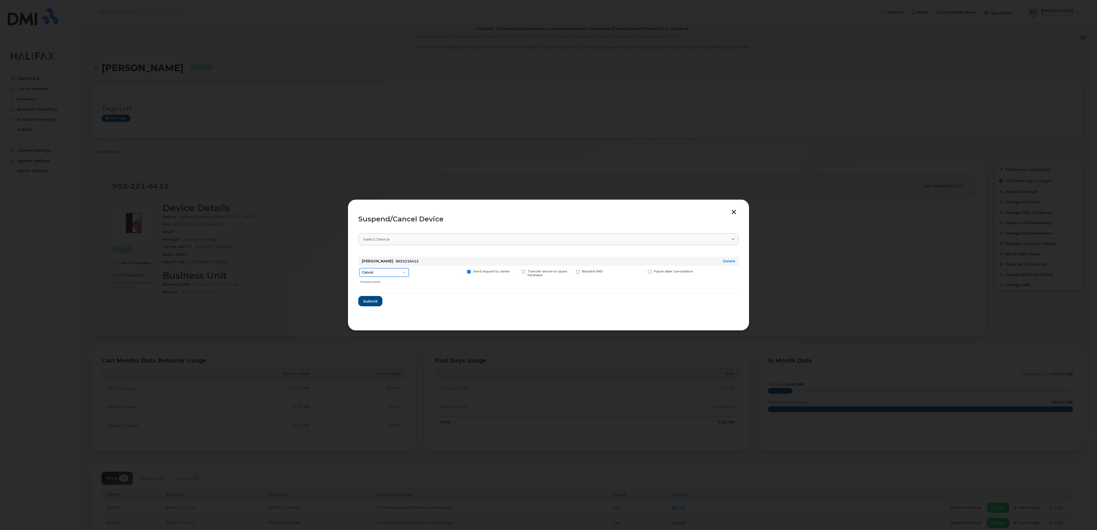
drag, startPoint x: 403, startPoint y: 272, endPoint x: 407, endPoint y: 271, distance: 4.2
click at [403, 272] on select "Cancel Suspend - Extend Suspension Suspend - Reduced Rate Suspend - Full Rate S…" at bounding box center [383, 272] width 49 height 9
click at [495, 309] on section "Select device Type first three symbols or more Tammy Currie 9022216412 Delete C…" at bounding box center [548, 274] width 380 height 92
click at [732, 210] on button "button" at bounding box center [733, 213] width 9 height 6
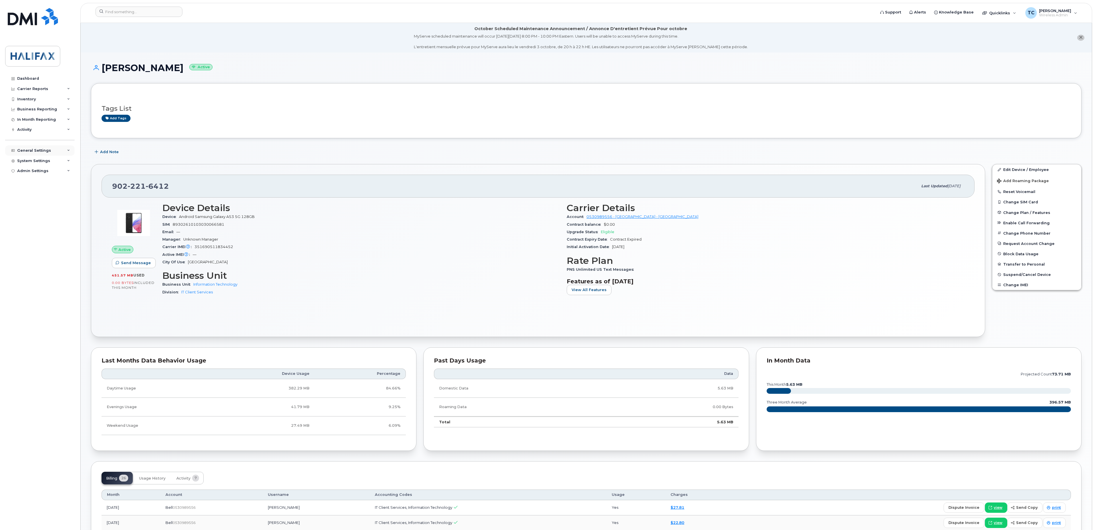
click at [66, 149] on div "General Settings" at bounding box center [39, 150] width 69 height 10
click at [70, 248] on div "System Settings" at bounding box center [39, 248] width 69 height 10
click at [54, 346] on div "Admin Settings" at bounding box center [39, 347] width 69 height 10
click at [60, 347] on div "Admin Settings" at bounding box center [39, 347] width 69 height 10
click at [386, 57] on div "Tammy Currie Active Tags List Add tags Add Note 902 221 6412 Last updated Nov 2…" at bounding box center [586, 538] width 1011 height 972
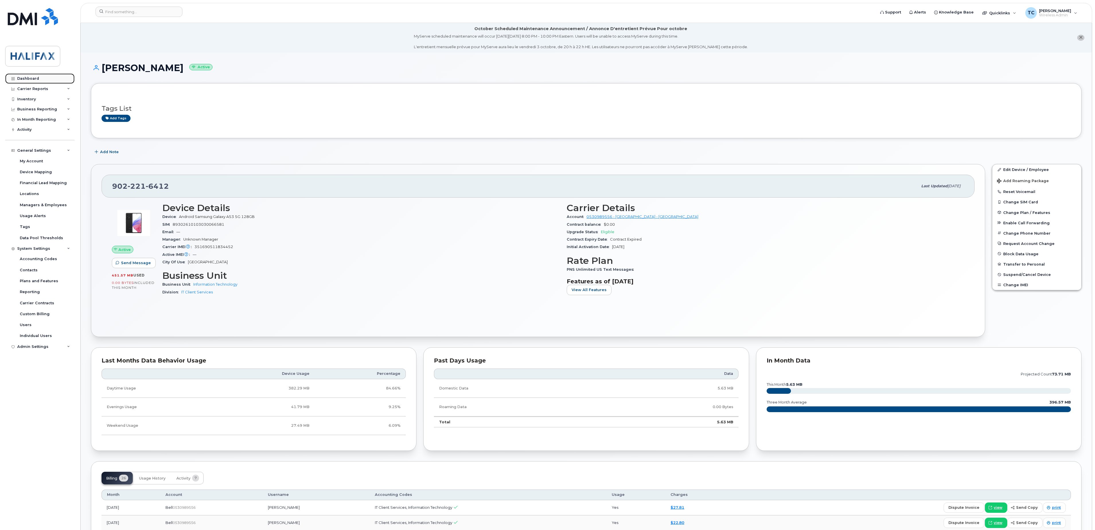
click at [25, 74] on link "Dashboard" at bounding box center [39, 78] width 69 height 10
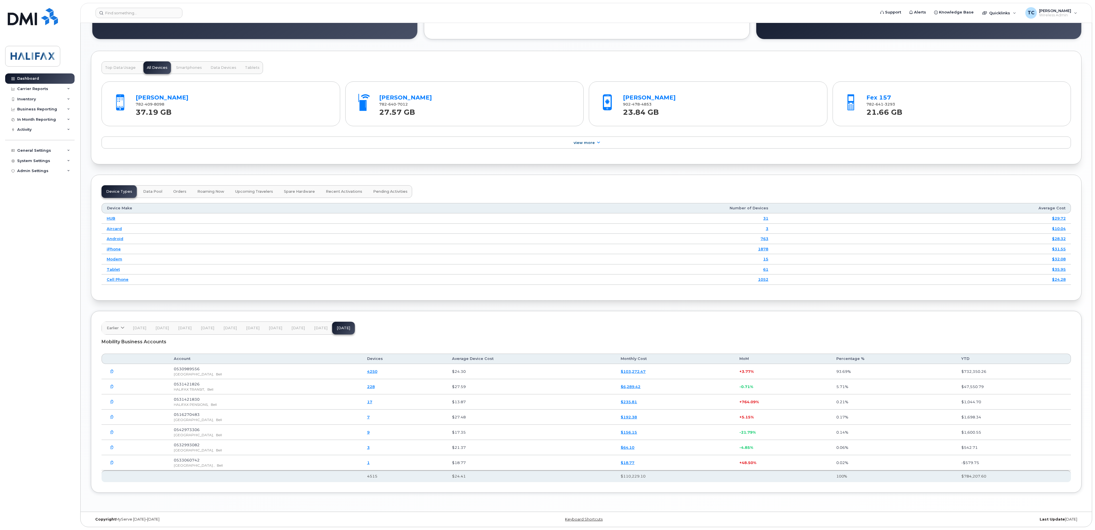
scroll to position [609, 0]
click at [375, 384] on link "228" at bounding box center [371, 386] width 8 height 5
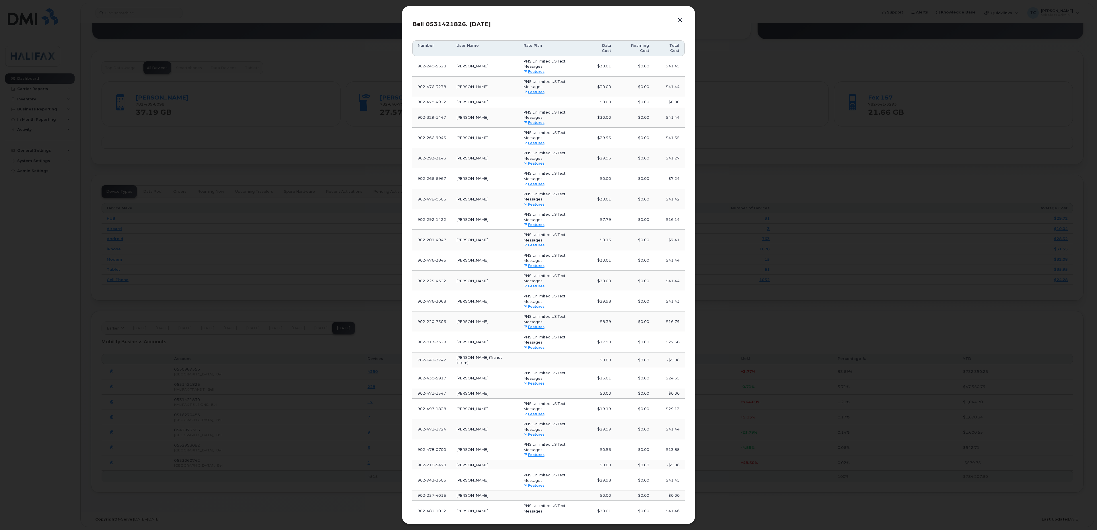
click at [677, 24] on button "button" at bounding box center [679, 20] width 9 height 8
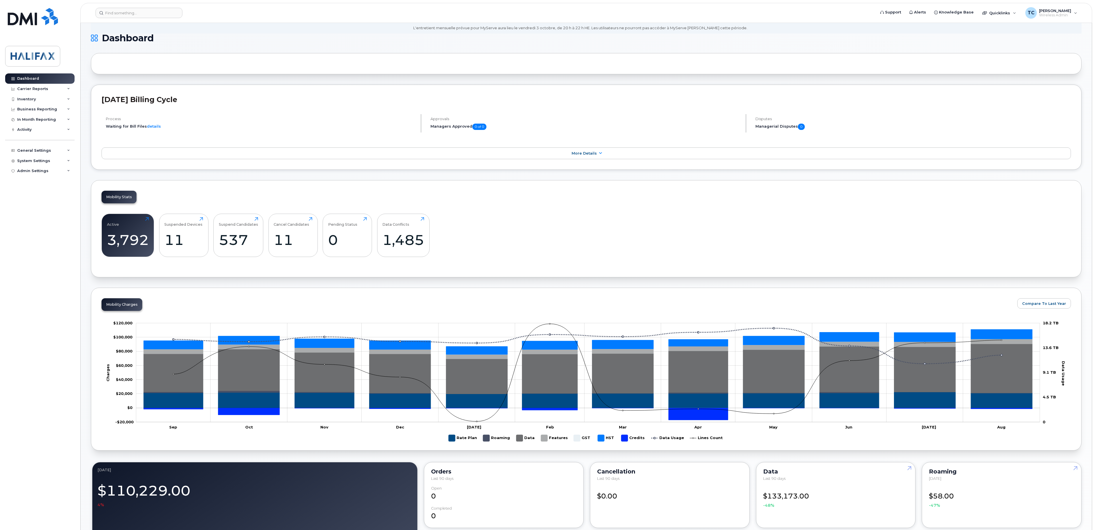
scroll to position [0, 0]
